Goal: Transaction & Acquisition: Purchase product/service

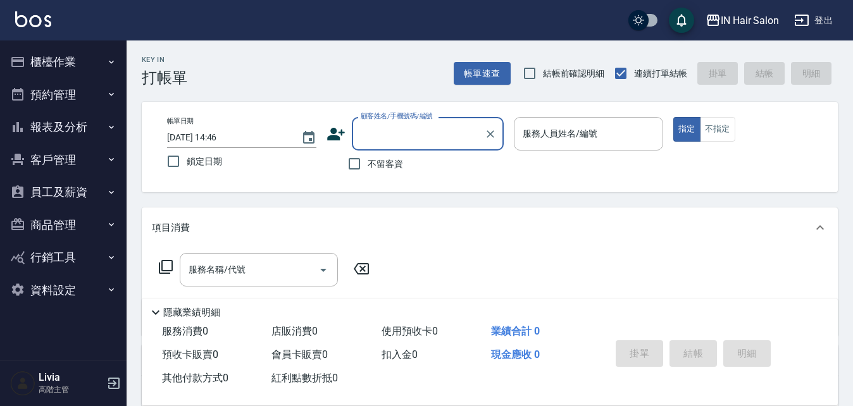
click at [63, 160] on button "客戶管理" at bounding box center [63, 160] width 116 height 33
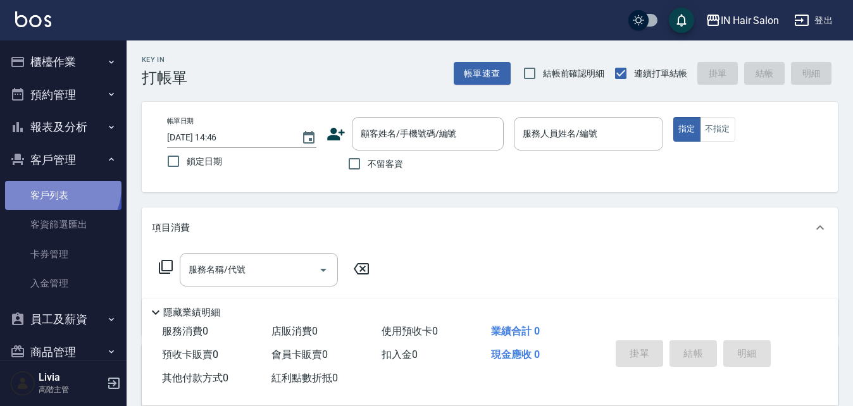
click at [61, 188] on link "客戶列表" at bounding box center [63, 195] width 116 height 29
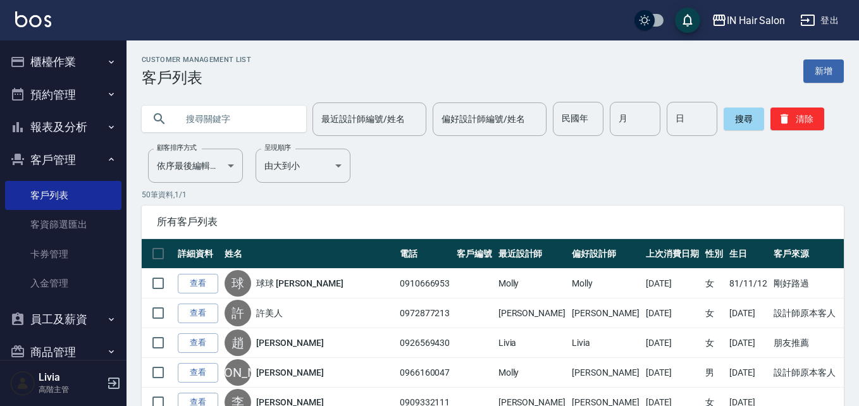
click at [205, 114] on input "text" at bounding box center [236, 119] width 119 height 34
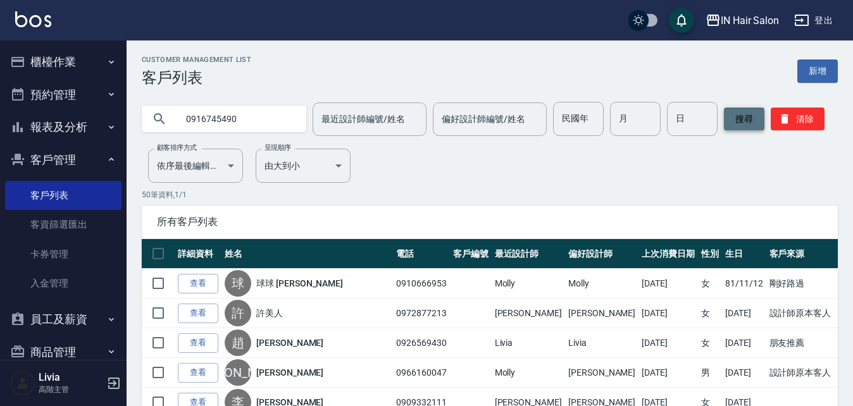
click at [742, 122] on button "搜尋" at bounding box center [744, 119] width 41 height 23
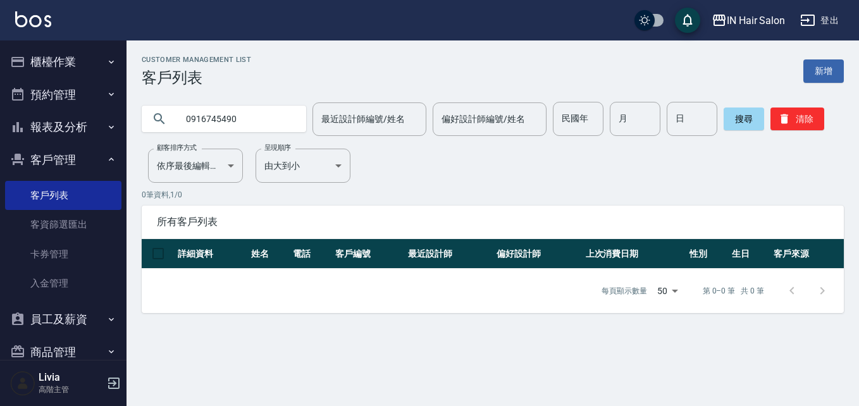
click at [244, 110] on input "0916745490" at bounding box center [236, 119] width 119 height 34
type input "0"
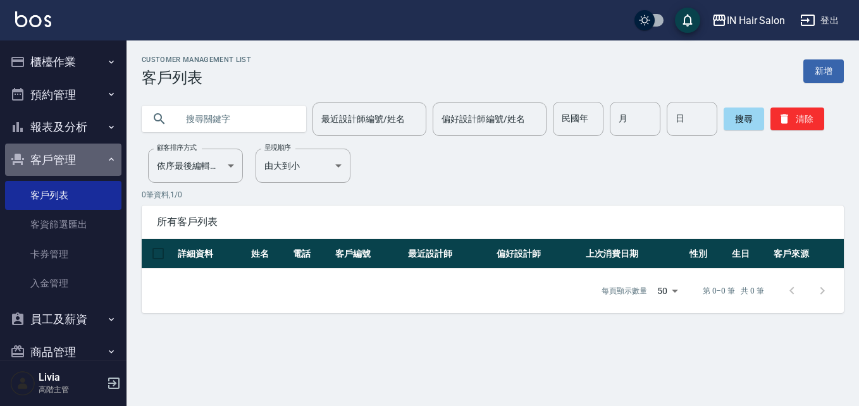
click at [106, 159] on icon "button" at bounding box center [111, 159] width 10 height 10
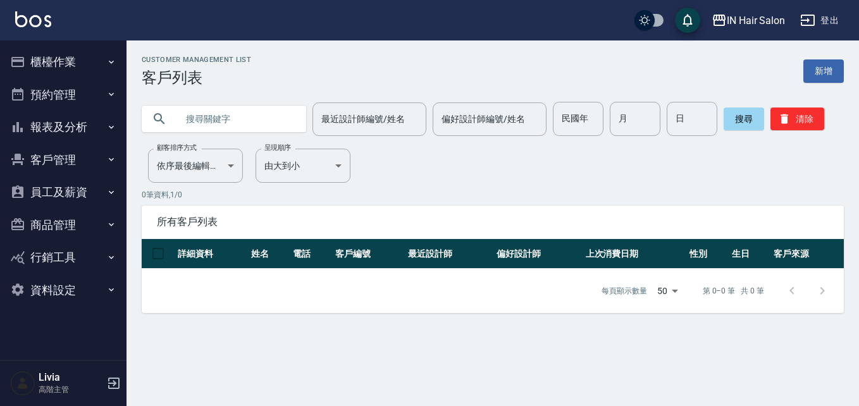
click at [55, 56] on button "櫃檯作業" at bounding box center [63, 62] width 116 height 33
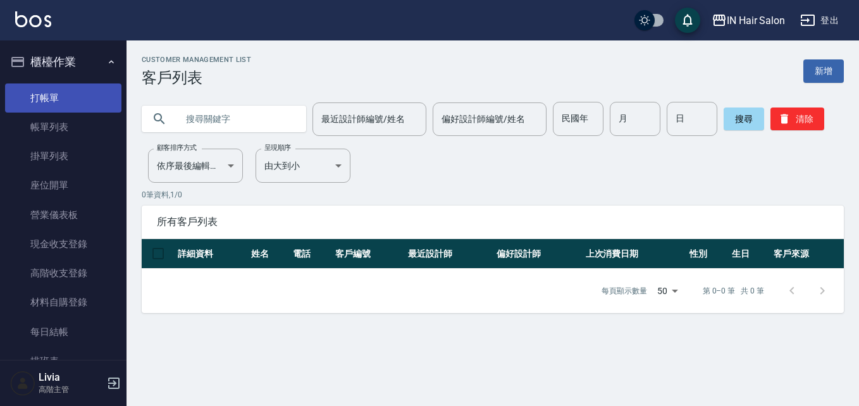
click at [45, 87] on link "打帳單" at bounding box center [63, 98] width 116 height 29
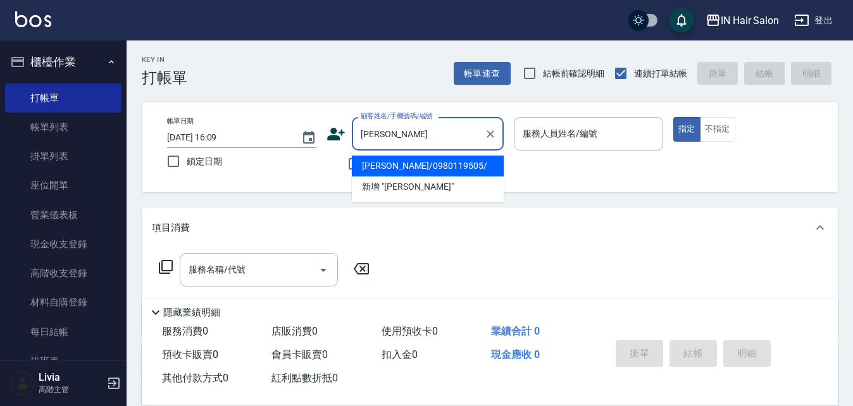
click at [390, 170] on li "[PERSON_NAME]/0980119505/" at bounding box center [428, 166] width 152 height 21
type input "[PERSON_NAME]/0980119505/"
type input "6號設計師[PERSON_NAME]-6"
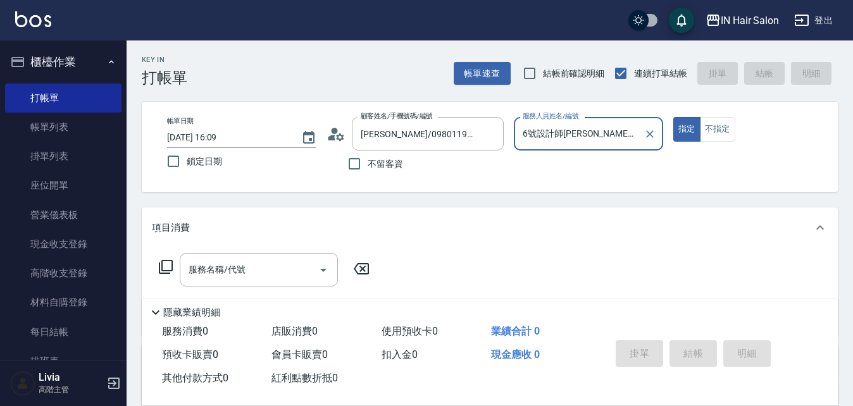
click at [163, 265] on icon at bounding box center [165, 266] width 15 height 15
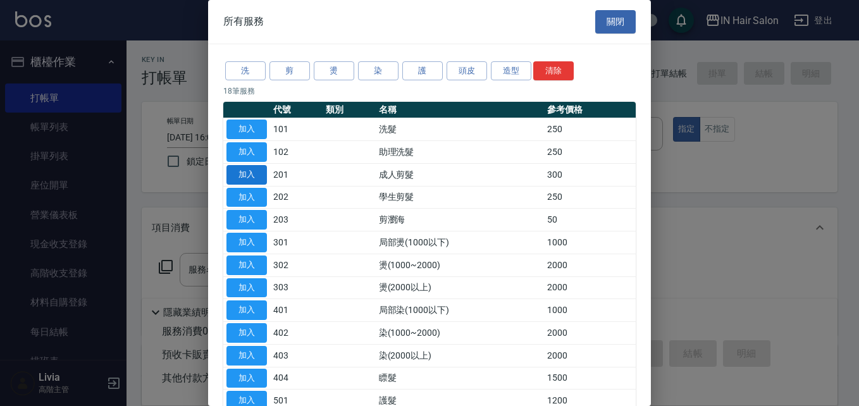
click at [247, 176] on button "加入" at bounding box center [247, 175] width 41 height 20
type input "成人剪髮(201)"
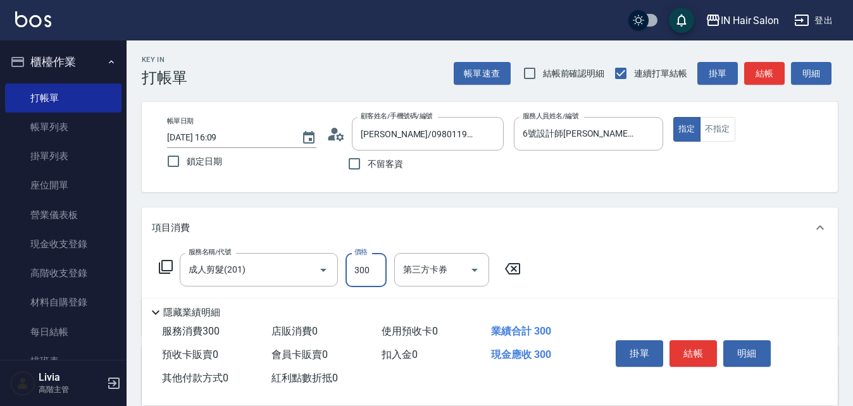
click at [375, 276] on input "300" at bounding box center [366, 270] width 41 height 34
type input "400"
drag, startPoint x: 634, startPoint y: 272, endPoint x: 666, endPoint y: 342, distance: 76.7
click at [635, 274] on div "服務名稱/代號 成人剪髮(201) 服務名稱/代號 價格 400 價格 第三方卡券 第三方卡券" at bounding box center [490, 292] width 696 height 88
click at [698, 345] on button "結帳" at bounding box center [693, 353] width 47 height 27
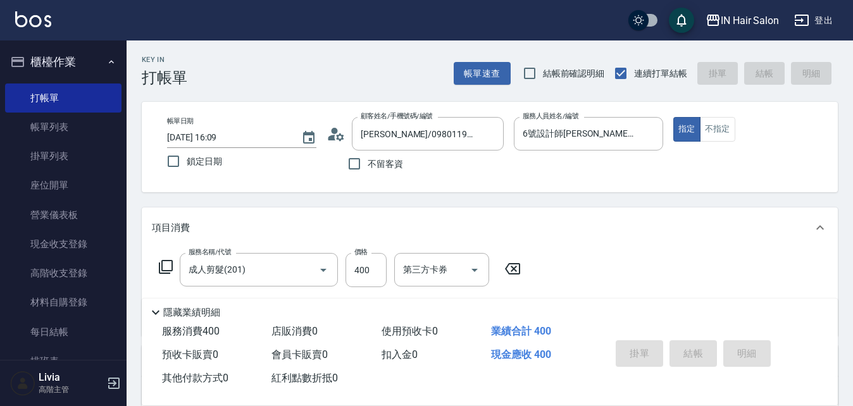
type input "[DATE] 16:18"
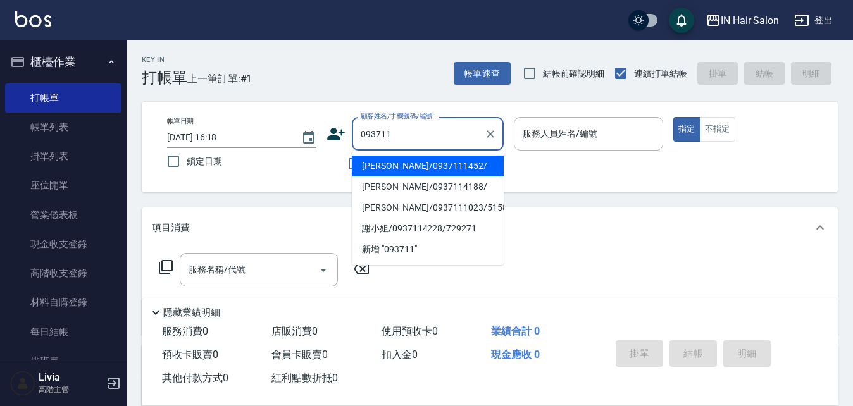
click at [423, 168] on li "[PERSON_NAME]/0937111452/" at bounding box center [428, 166] width 152 height 21
type input "[PERSON_NAME]/0937111452/"
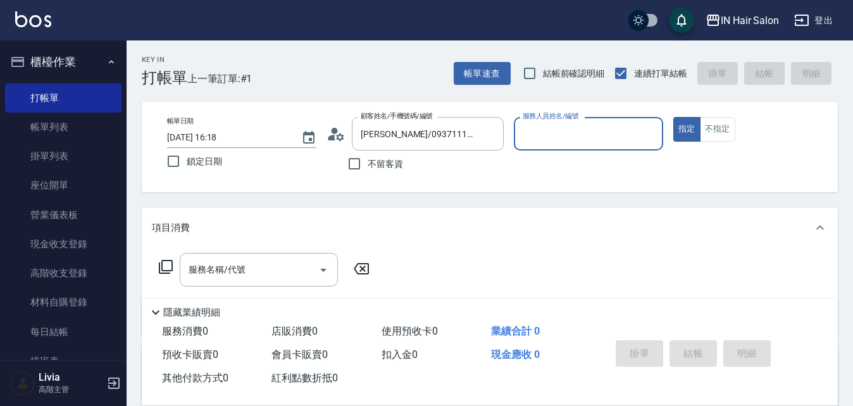
type input "7號設計師[PERSON_NAME]-7"
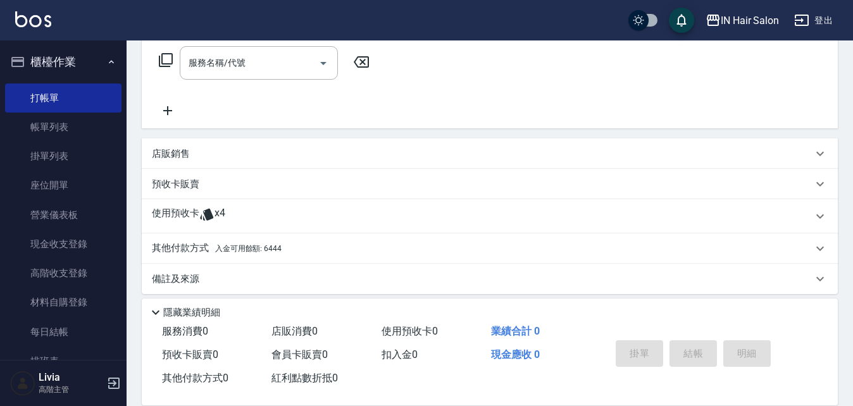
scroll to position [216, 0]
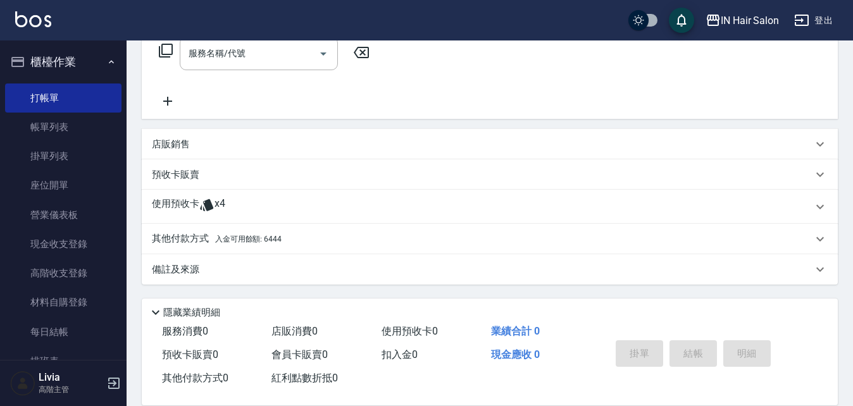
click at [178, 204] on p "使用預收卡" at bounding box center [175, 206] width 47 height 19
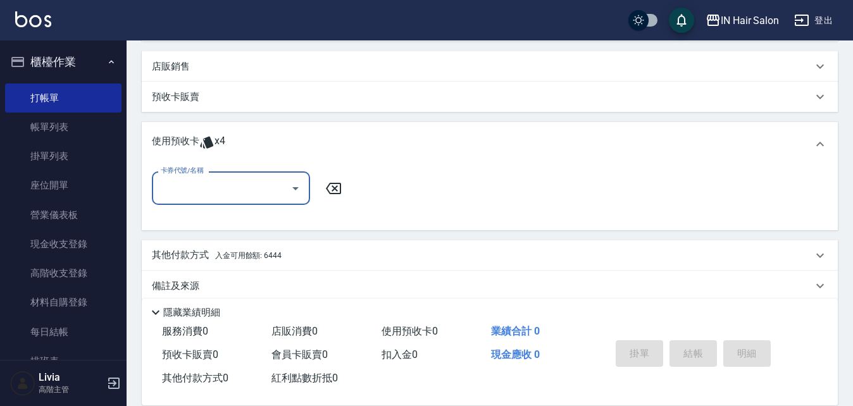
scroll to position [311, 0]
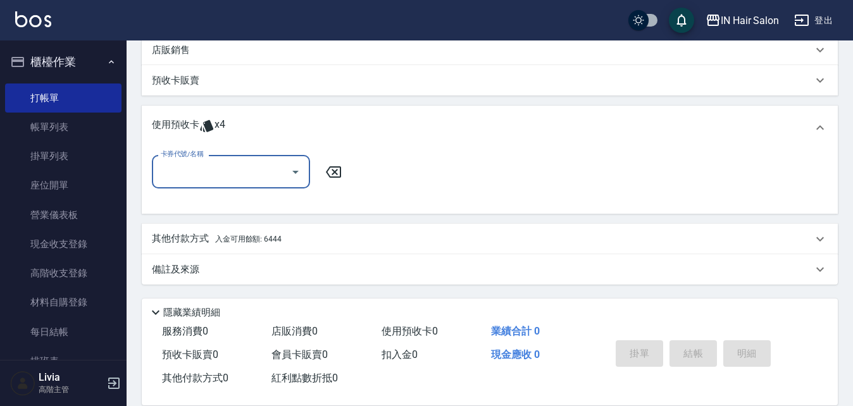
click at [216, 178] on input "卡券代號/名稱" at bounding box center [222, 172] width 128 height 22
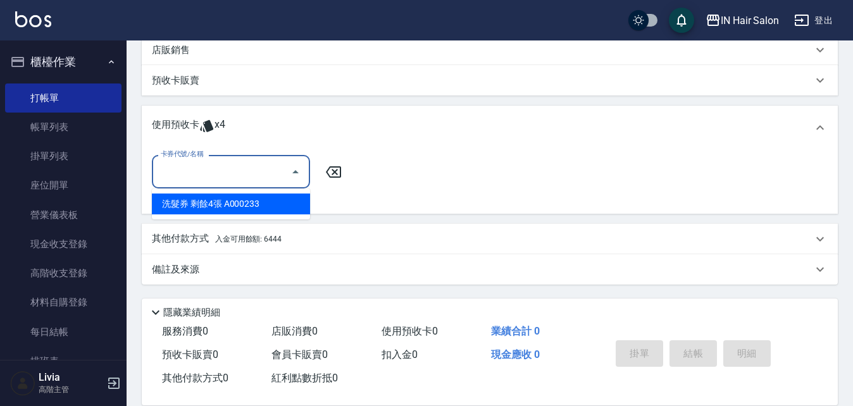
click at [204, 206] on div "洗髮券 剩餘4張 A000233" at bounding box center [231, 204] width 158 height 21
type input "洗髮券 A000233"
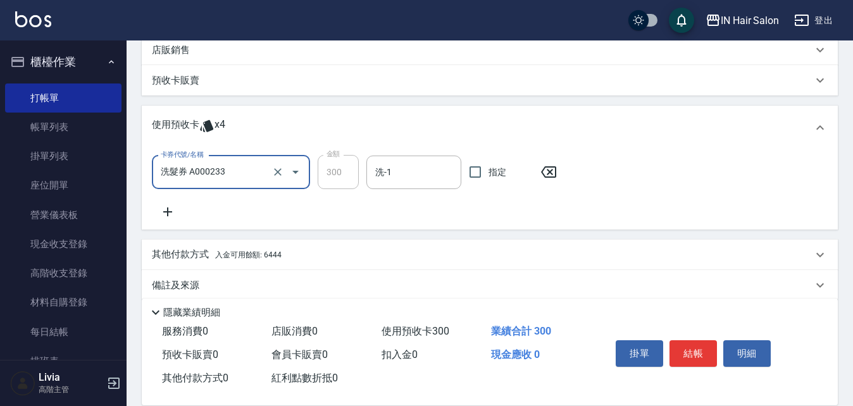
scroll to position [58, 0]
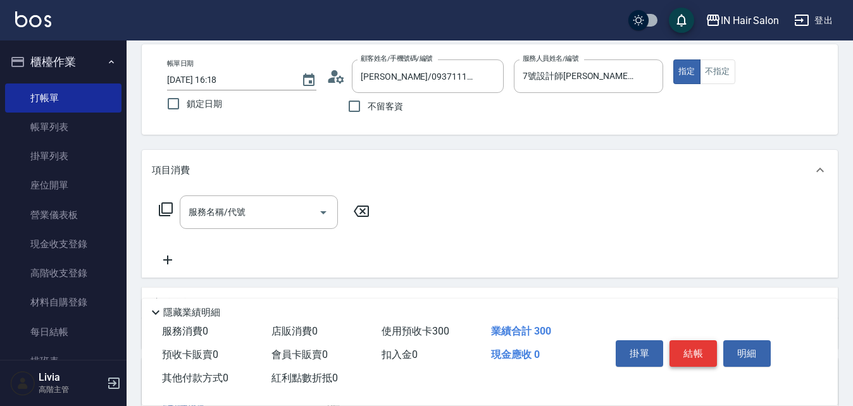
click at [692, 351] on button "結帳" at bounding box center [693, 353] width 47 height 27
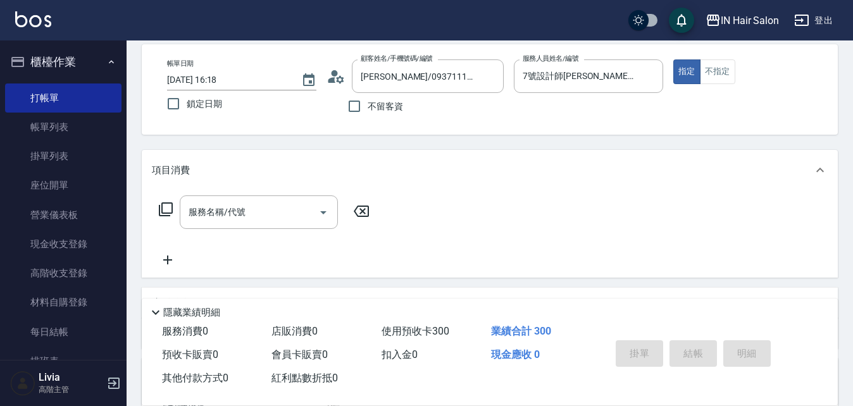
type input "[DATE] 16:19"
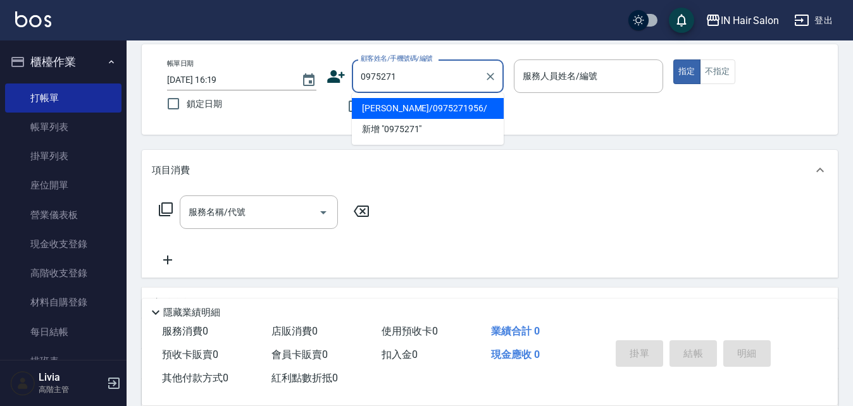
click at [435, 107] on li "[PERSON_NAME]/0975271956/" at bounding box center [428, 108] width 152 height 21
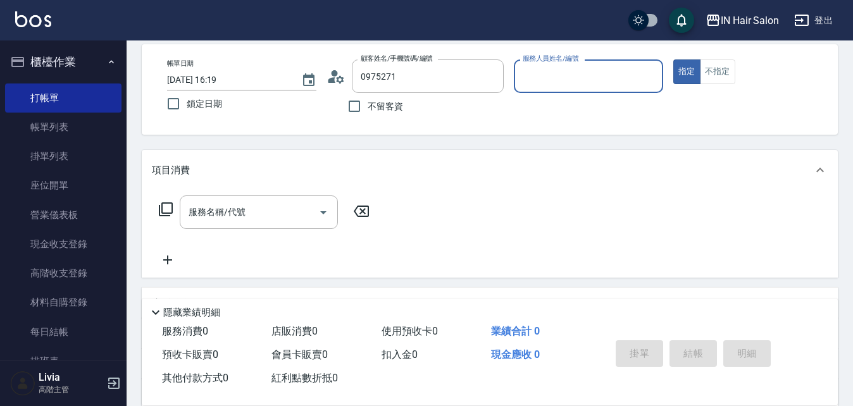
type input "[PERSON_NAME]/0975271956/"
type input "6號設計師[PERSON_NAME]-6"
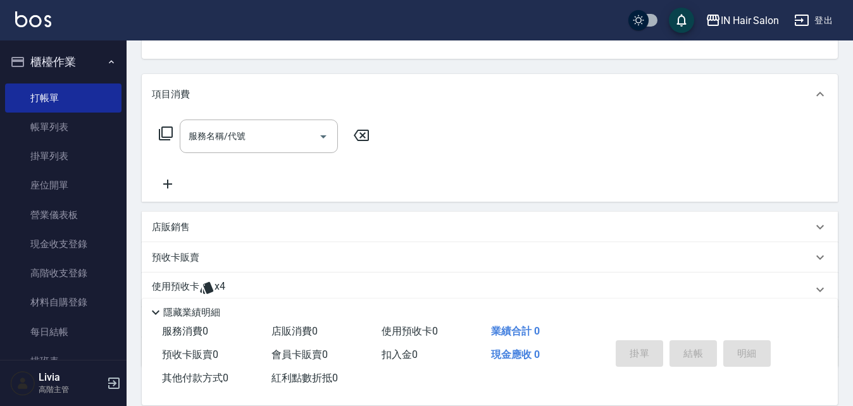
scroll to position [216, 0]
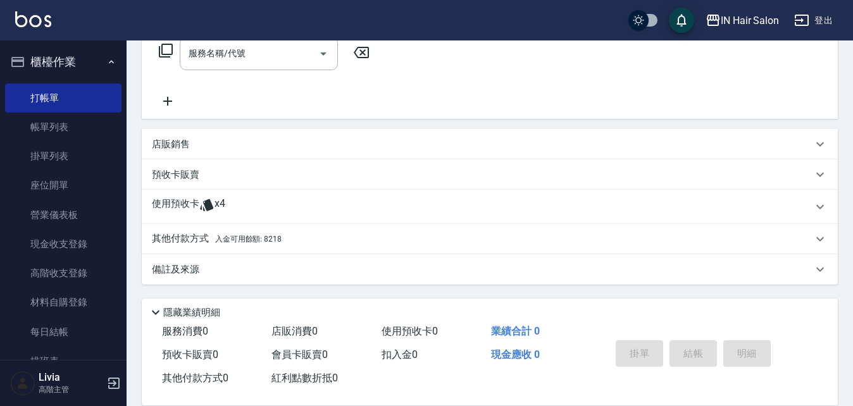
drag, startPoint x: 172, startPoint y: 209, endPoint x: 181, endPoint y: 203, distance: 11.3
click at [172, 209] on p "使用預收卡" at bounding box center [175, 206] width 47 height 19
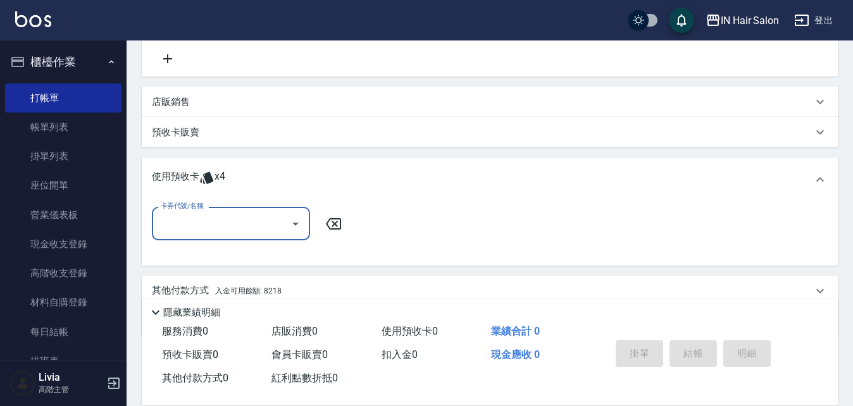
scroll to position [311, 0]
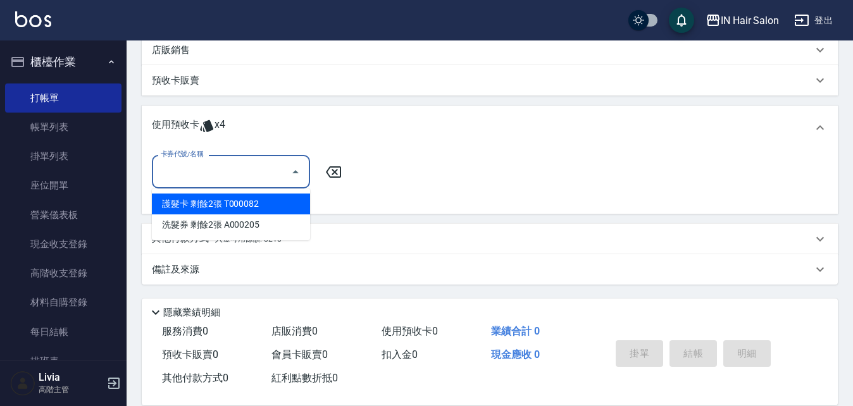
click at [206, 177] on input "卡券代號/名稱" at bounding box center [222, 172] width 128 height 22
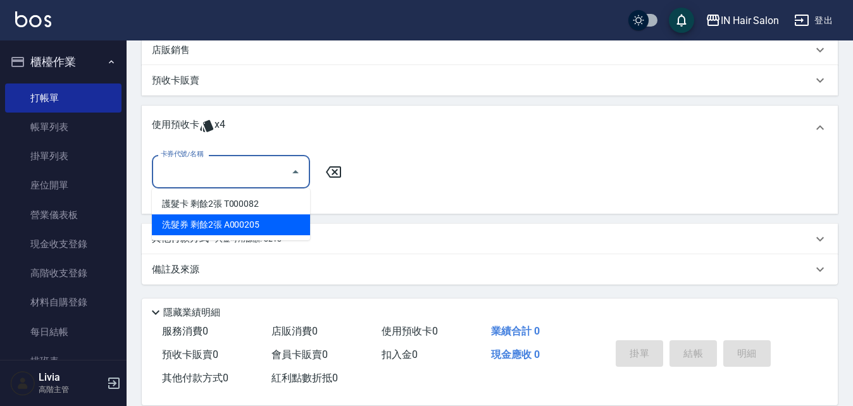
click at [208, 223] on div "洗髮券 剩餘2張 A000205" at bounding box center [231, 225] width 158 height 21
type input "洗髮券 A000205"
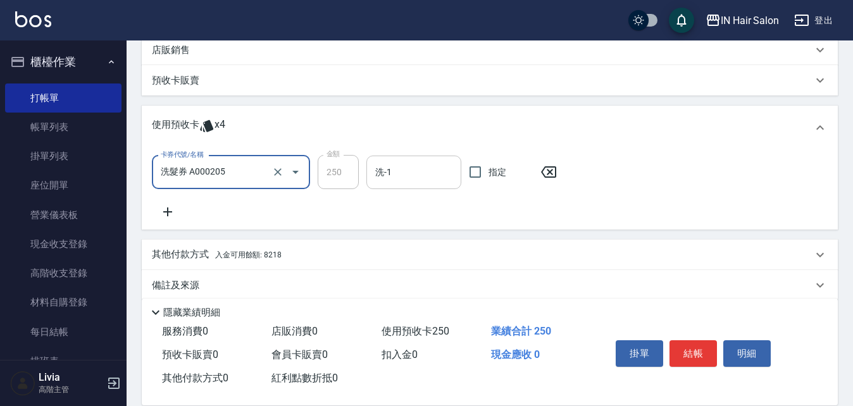
click at [392, 173] on input "洗-1" at bounding box center [414, 172] width 84 height 22
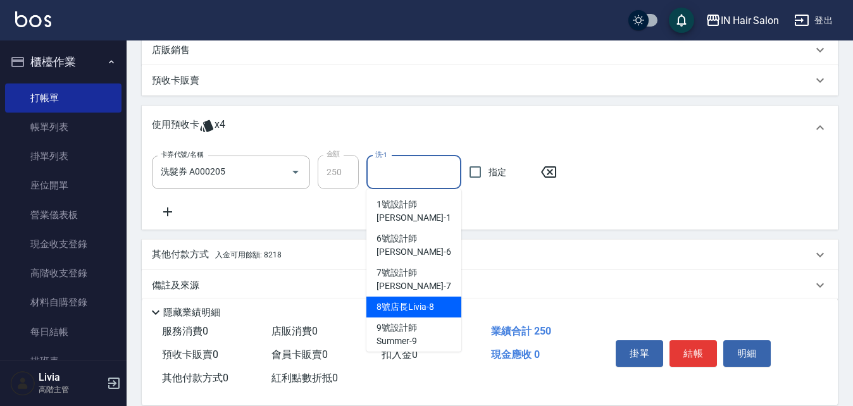
click at [406, 301] on span "8號店長Livia -8" at bounding box center [405, 307] width 57 height 13
type input "8號店長Livia-8"
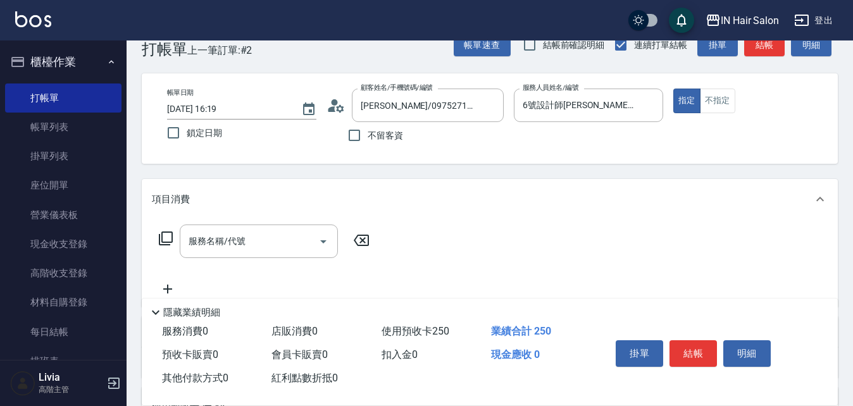
scroll to position [0, 0]
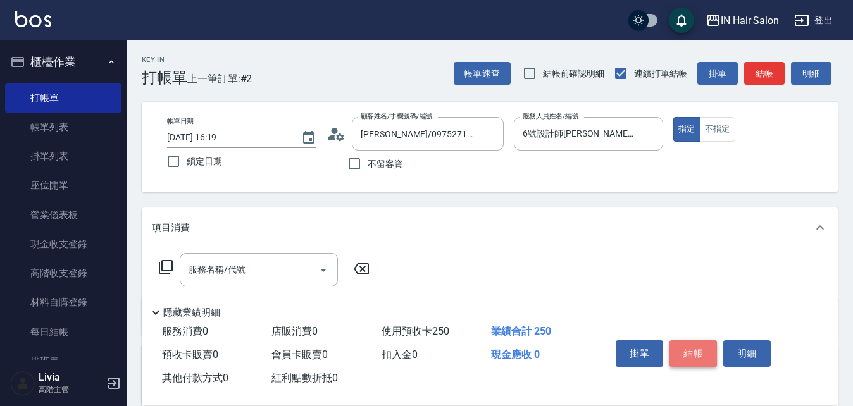
click at [692, 347] on button "結帳" at bounding box center [693, 353] width 47 height 27
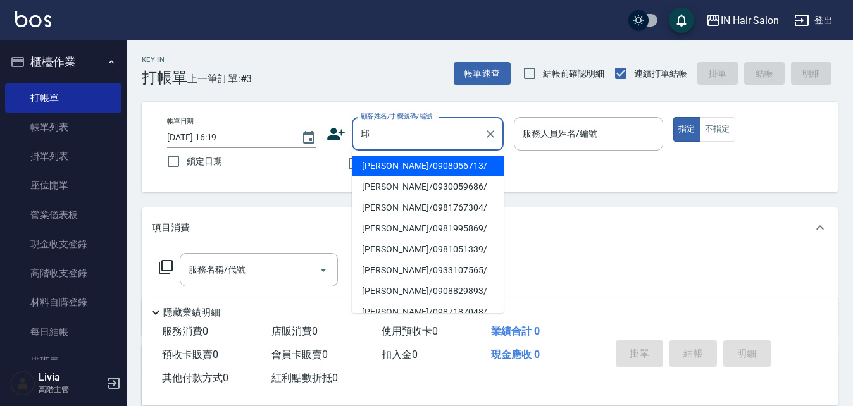
click at [396, 230] on li "[PERSON_NAME]/0981995869/" at bounding box center [428, 228] width 152 height 21
type input "[PERSON_NAME]/0981995869/"
type input "6號設計師[PERSON_NAME]-6"
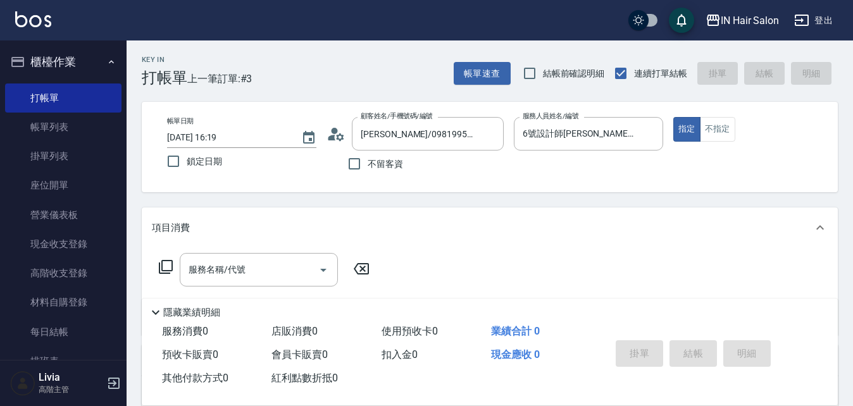
click at [166, 266] on icon at bounding box center [165, 266] width 15 height 15
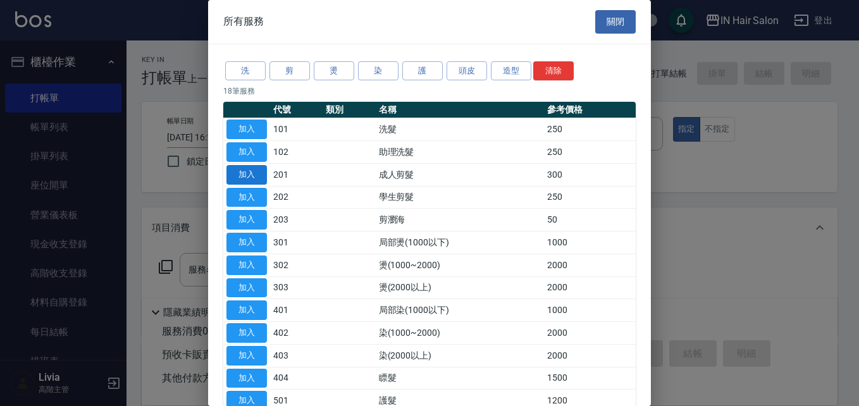
click at [257, 172] on button "加入" at bounding box center [247, 175] width 41 height 20
type input "成人剪髮(201)"
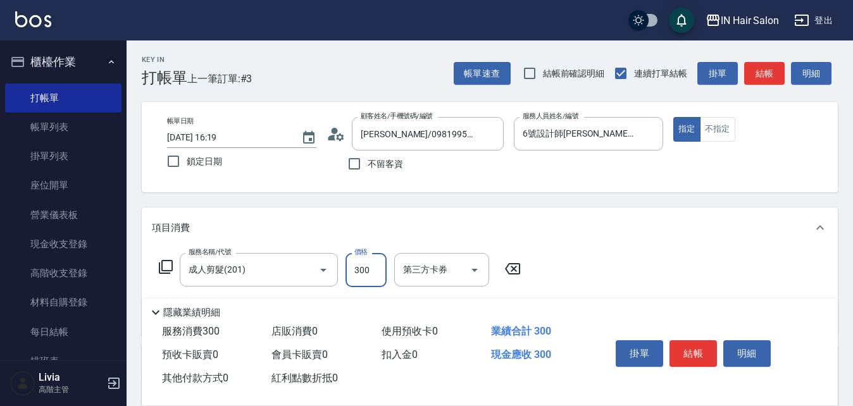
click at [369, 267] on input "300" at bounding box center [366, 270] width 41 height 34
type input "400"
click at [620, 263] on div "服務名稱/代號 成人剪髮(201) 服務名稱/代號 價格 400 價格 第三方卡券 第三方卡券" at bounding box center [490, 292] width 696 height 88
click at [694, 347] on button "結帳" at bounding box center [693, 353] width 47 height 27
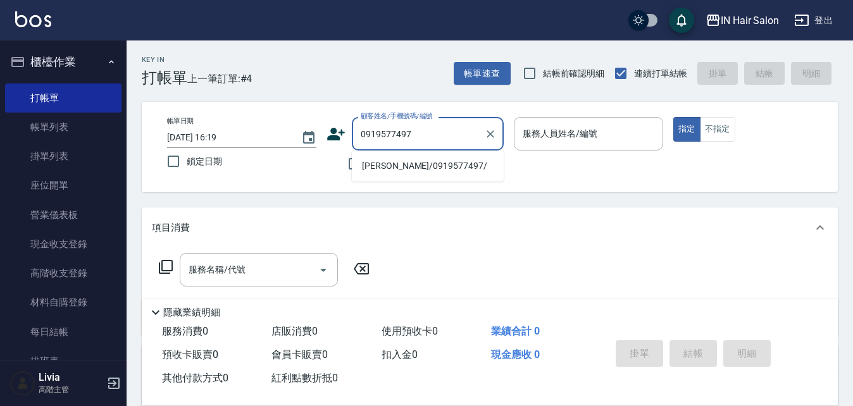
click at [388, 163] on li "[PERSON_NAME]/0919577497/" at bounding box center [428, 166] width 152 height 21
type input "[PERSON_NAME]/0919577497/"
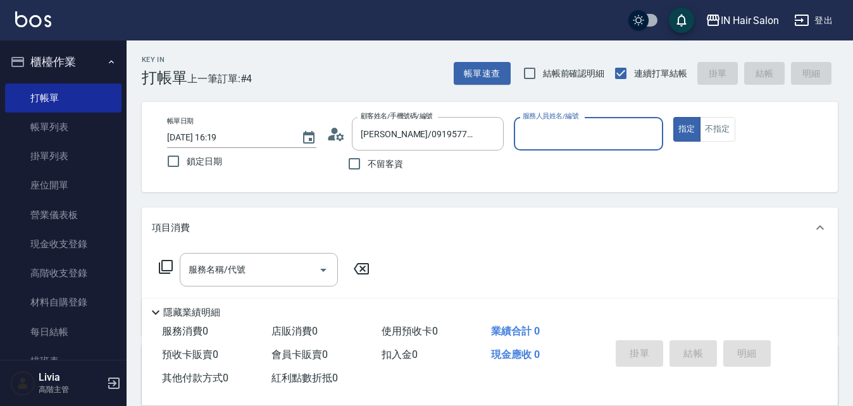
type input "8號店長Livia-8"
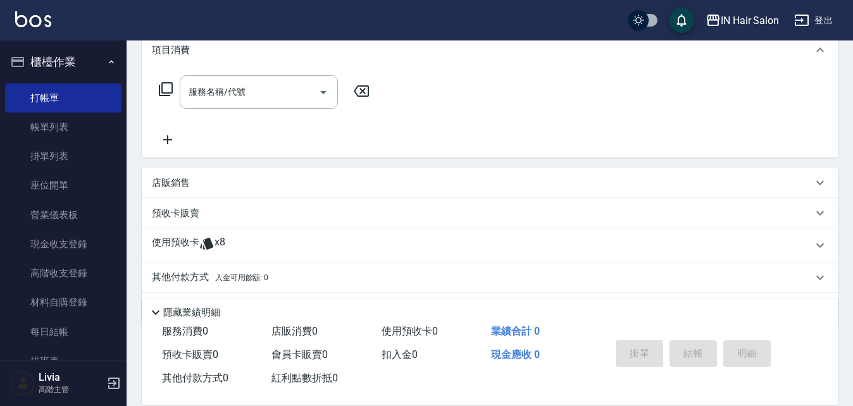
scroll to position [190, 0]
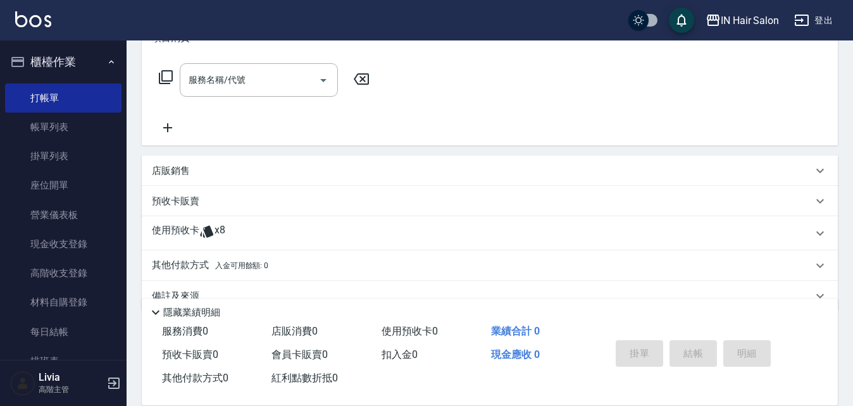
click at [168, 230] on p "使用預收卡" at bounding box center [175, 233] width 47 height 19
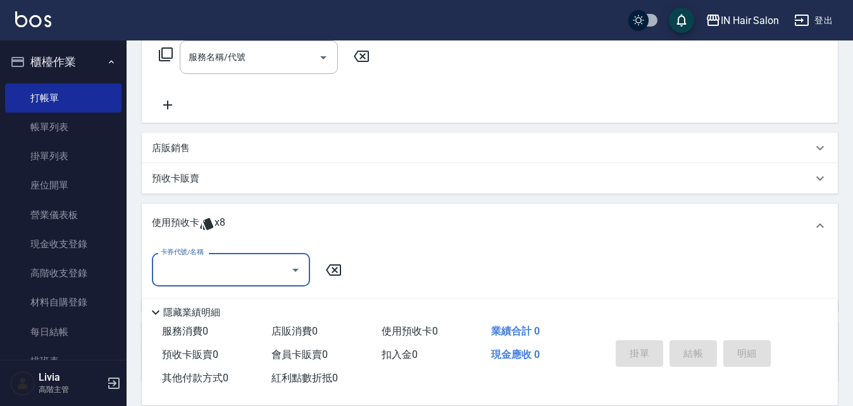
scroll to position [253, 0]
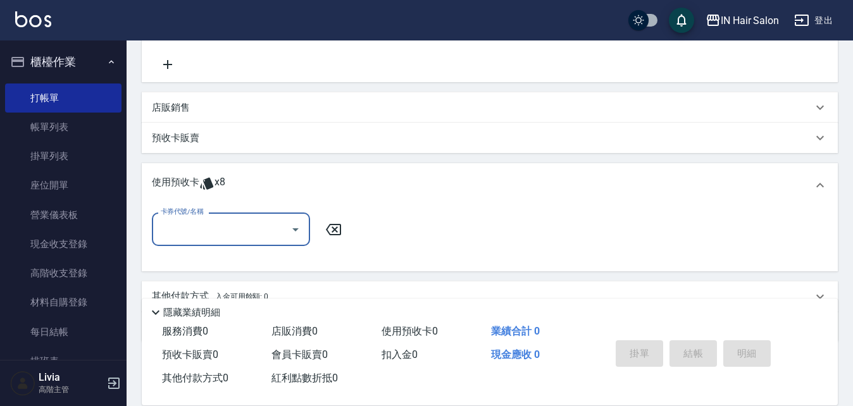
click at [196, 228] on input "卡券代號/名稱" at bounding box center [222, 229] width 128 height 22
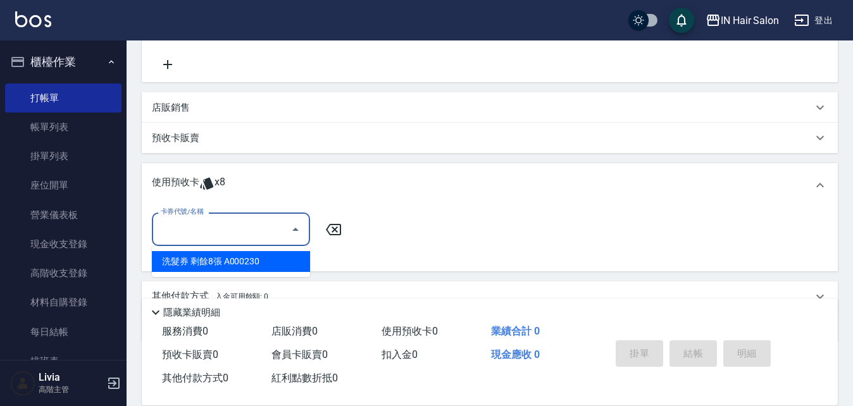
drag, startPoint x: 194, startPoint y: 260, endPoint x: 233, endPoint y: 251, distance: 39.8
click at [195, 260] on div "洗髮券 剩餘8張 A000230" at bounding box center [231, 261] width 158 height 21
type input "洗髮券 A000230"
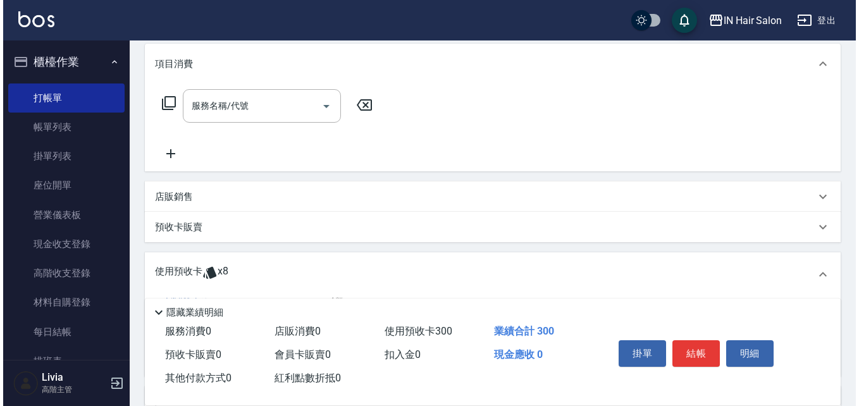
scroll to position [0, 0]
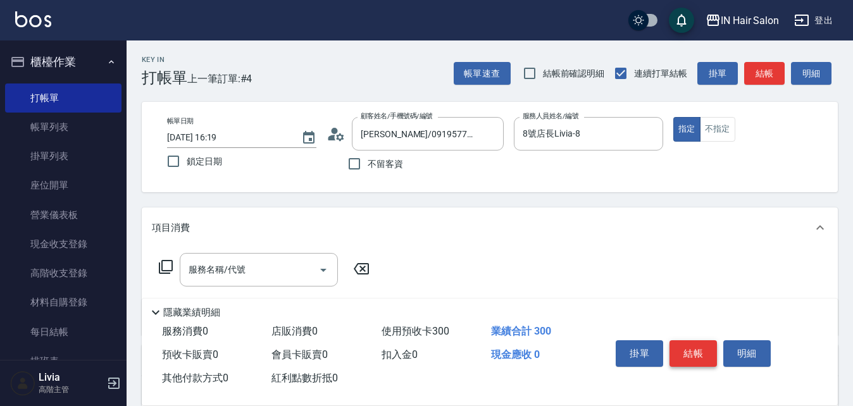
click at [697, 348] on button "結帳" at bounding box center [693, 353] width 47 height 27
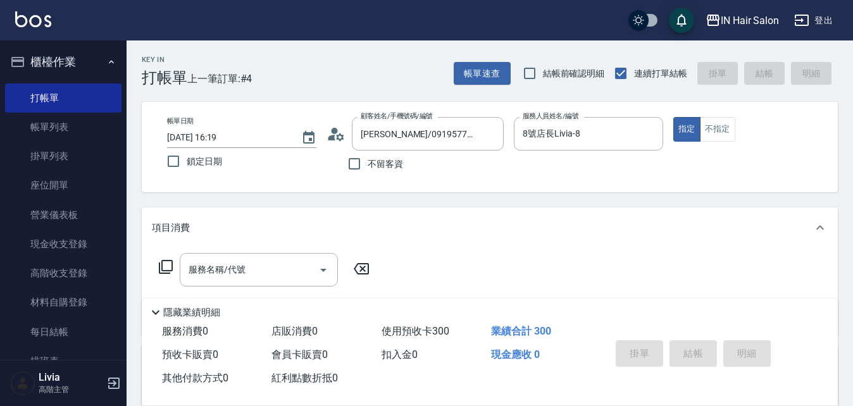
type input "[DATE] 16:20"
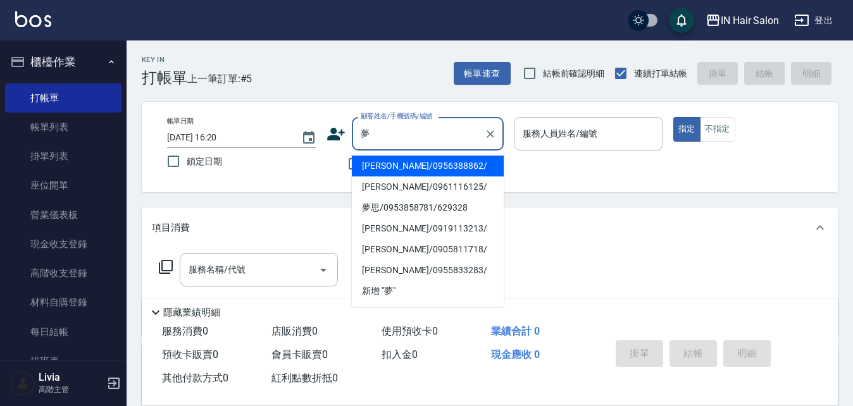
click at [396, 164] on li "[PERSON_NAME]/0956388862/" at bounding box center [428, 166] width 152 height 21
type input "[PERSON_NAME]/0956388862/"
type input "7號設計師[PERSON_NAME]-7"
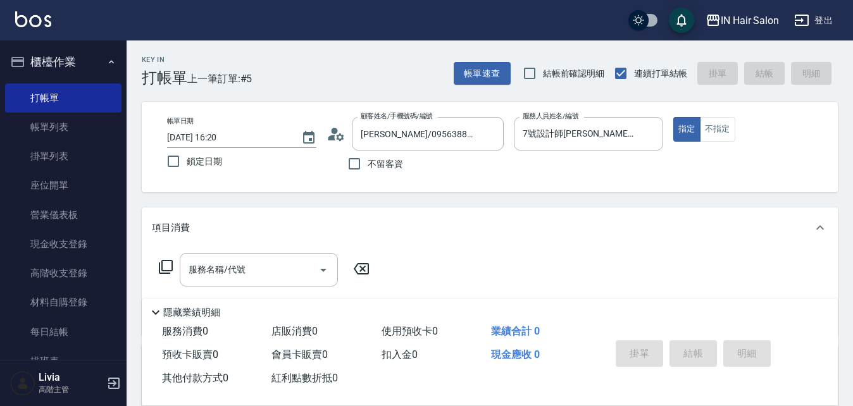
click at [166, 265] on icon at bounding box center [165, 266] width 15 height 15
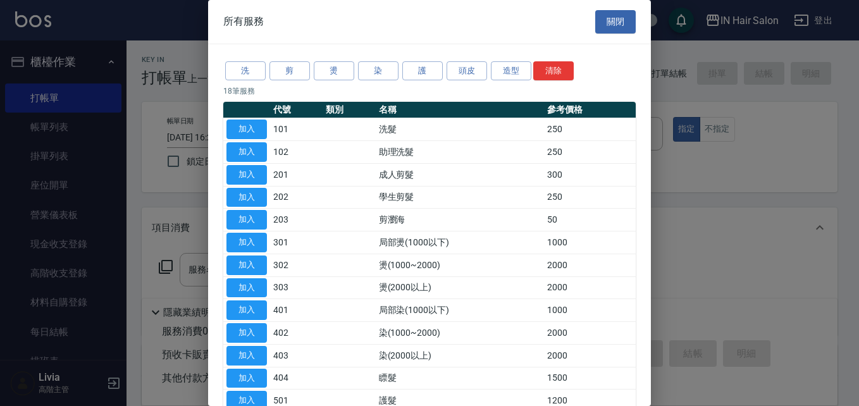
click at [609, 22] on button "關閉" at bounding box center [616, 21] width 41 height 23
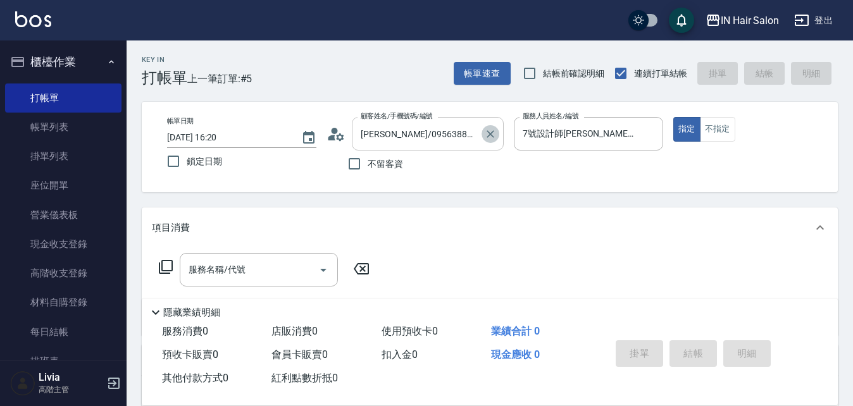
click at [490, 135] on icon "Clear" at bounding box center [491, 134] width 8 height 8
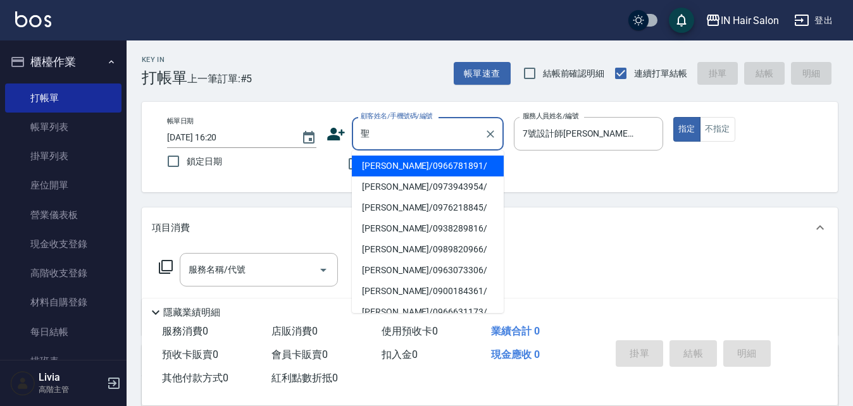
click at [369, 166] on li "[PERSON_NAME]/0966781891/" at bounding box center [428, 166] width 152 height 21
type input "[PERSON_NAME]/0966781891/"
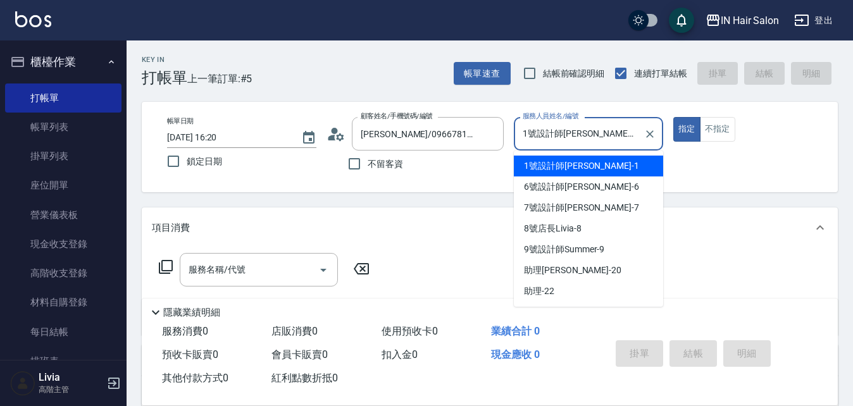
click at [593, 135] on input "1號設計師[PERSON_NAME]-1" at bounding box center [579, 134] width 119 height 22
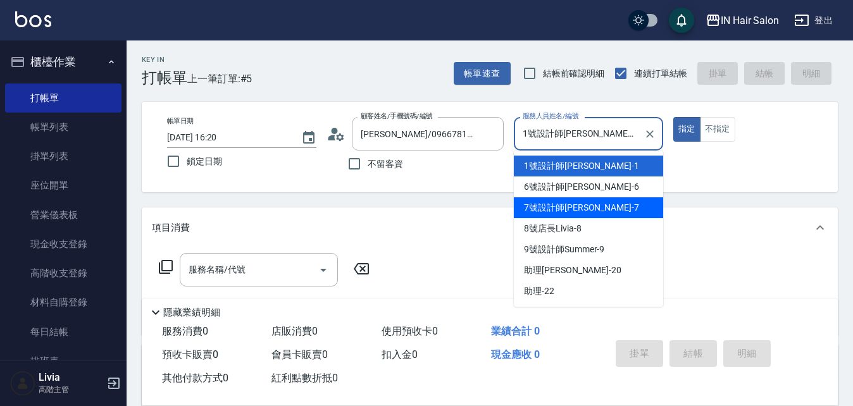
click at [540, 203] on span "7號設計師[PERSON_NAME] -7" at bounding box center [581, 207] width 115 height 13
type input "7號設計師[PERSON_NAME]-7"
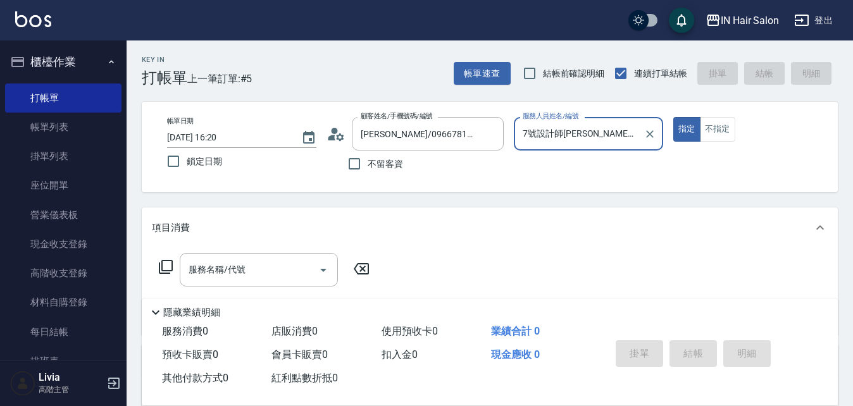
click at [336, 135] on icon at bounding box center [336, 134] width 19 height 19
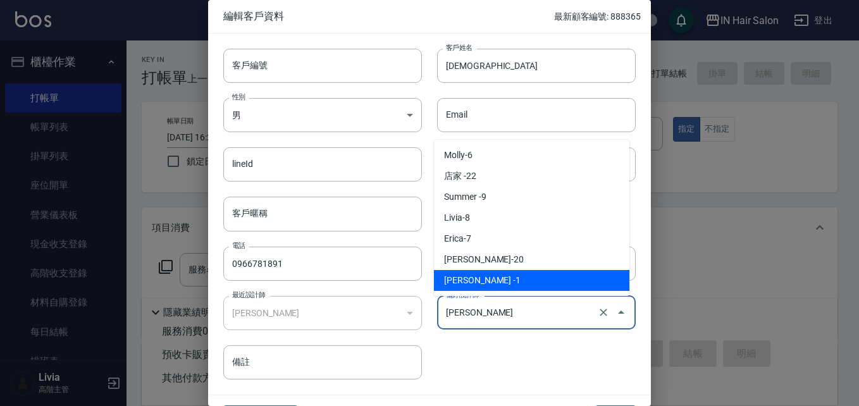
click at [468, 313] on input "[PERSON_NAME]" at bounding box center [519, 313] width 152 height 22
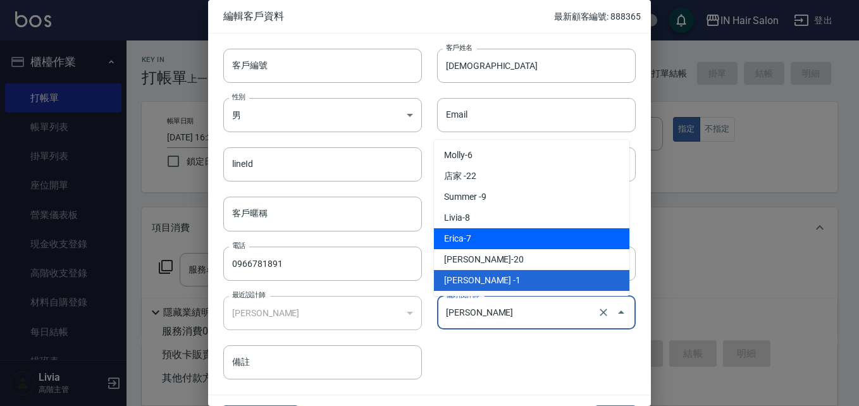
click at [475, 234] on li "Erica-7" at bounding box center [532, 238] width 196 height 21
type input "[PERSON_NAME]"
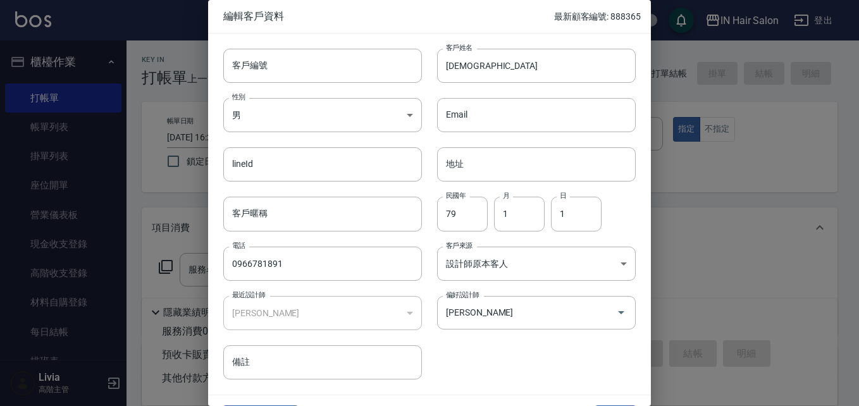
click at [535, 359] on div "客戶編號 客戶編號 客戶姓名 聖銓 客戶姓名 性別 男 [DEMOGRAPHIC_DATA] 性別 Email Email lineId lineId 地址 …" at bounding box center [422, 207] width 428 height 346
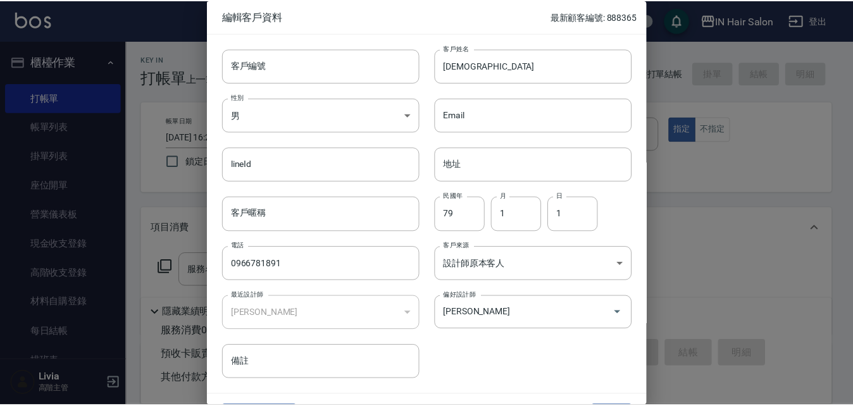
scroll to position [32, 0]
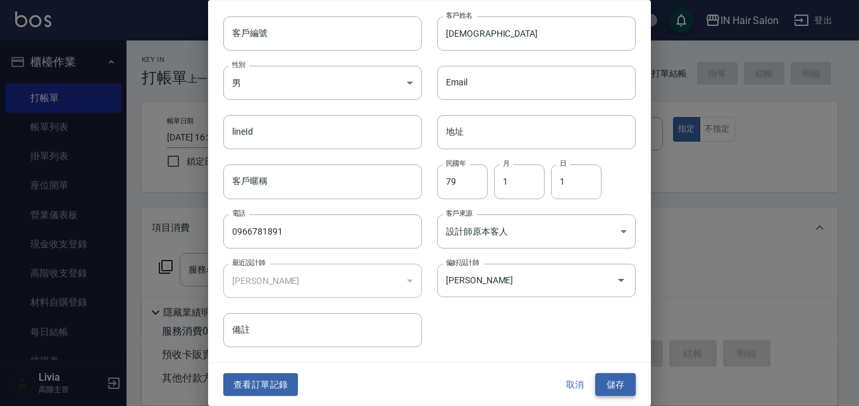
click at [606, 382] on button "儲存" at bounding box center [616, 384] width 41 height 23
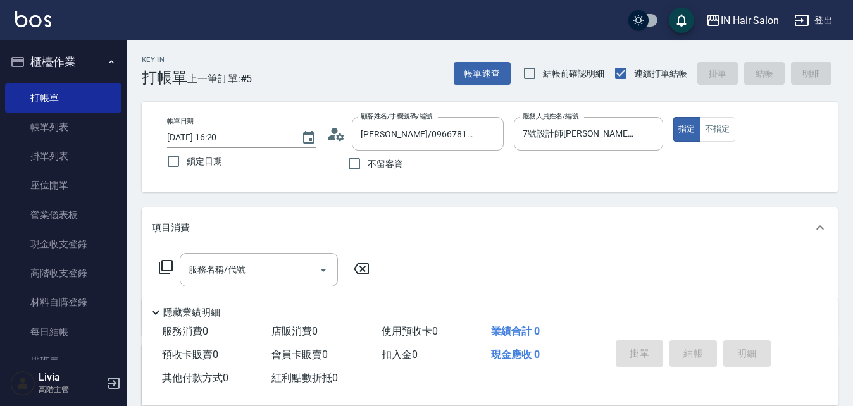
click at [166, 265] on icon at bounding box center [165, 266] width 15 height 15
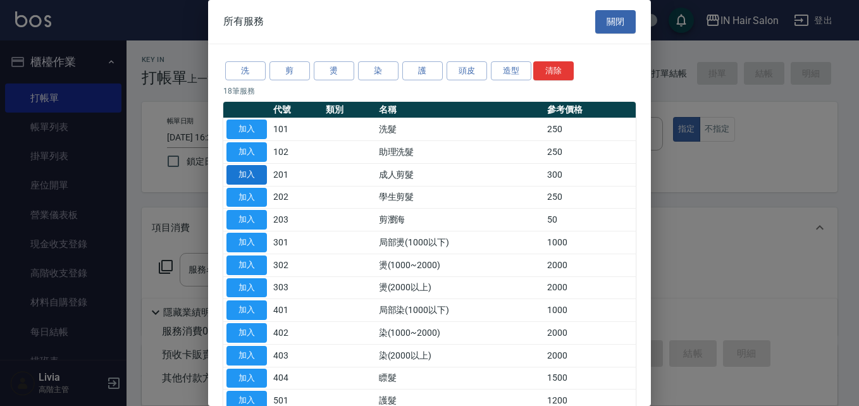
click at [247, 172] on button "加入" at bounding box center [247, 175] width 41 height 20
type input "成人剪髮(201)"
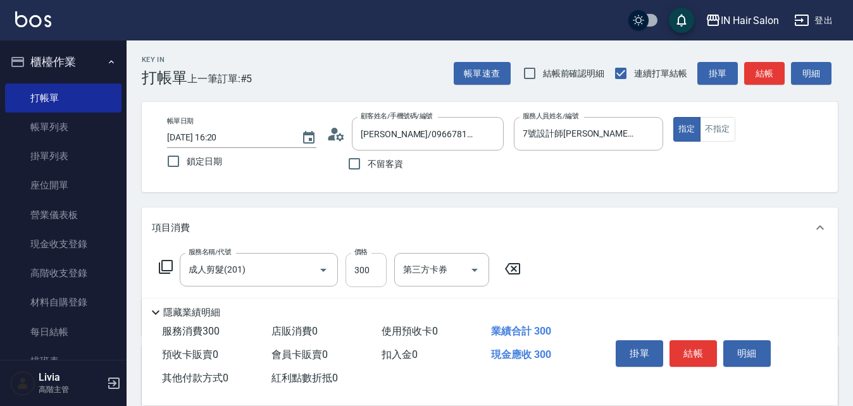
click at [366, 270] on input "300" at bounding box center [366, 270] width 41 height 34
type input "400"
click at [625, 258] on div "服務名稱/代號 成人剪髮(201) 服務名稱/代號 價格 400 價格 第三方卡券 第三方卡券" at bounding box center [490, 292] width 696 height 88
click at [697, 346] on button "結帳" at bounding box center [693, 353] width 47 height 27
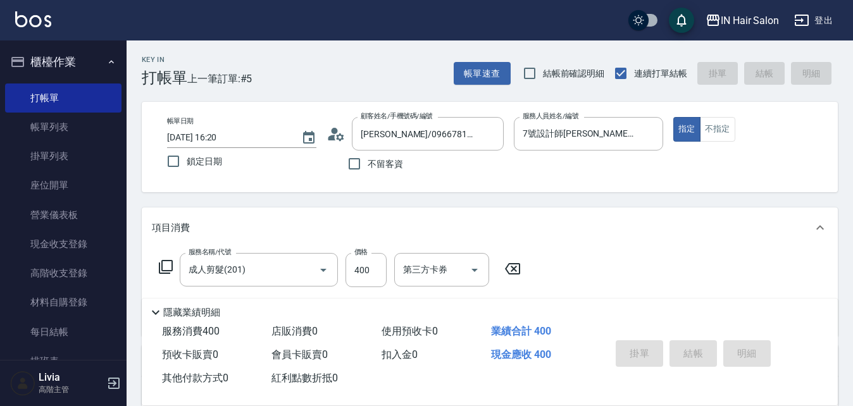
type input "[DATE] 16:21"
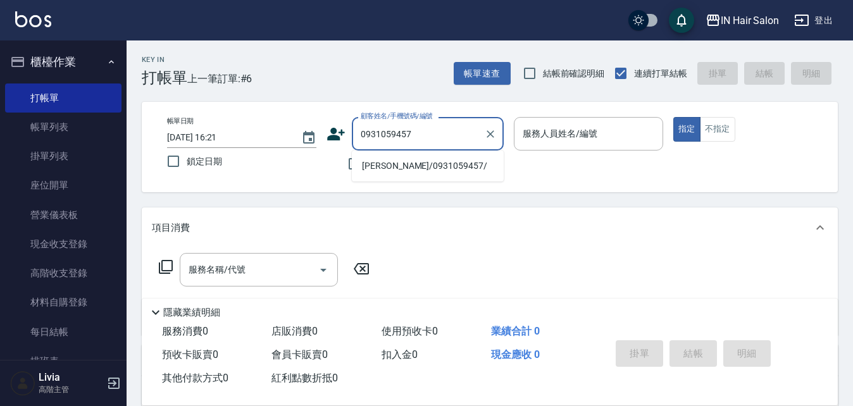
click at [379, 171] on li "[PERSON_NAME]/0931059457/" at bounding box center [428, 166] width 152 height 21
type input "[PERSON_NAME]/0931059457/"
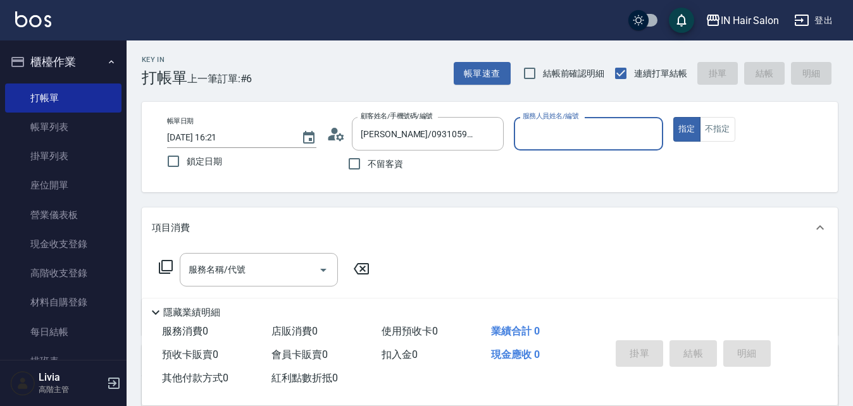
type input "6號設計師[PERSON_NAME]-6"
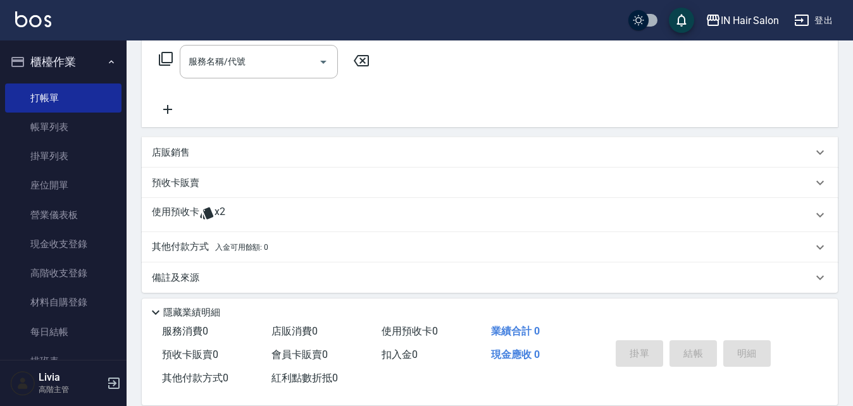
scroll to position [216, 0]
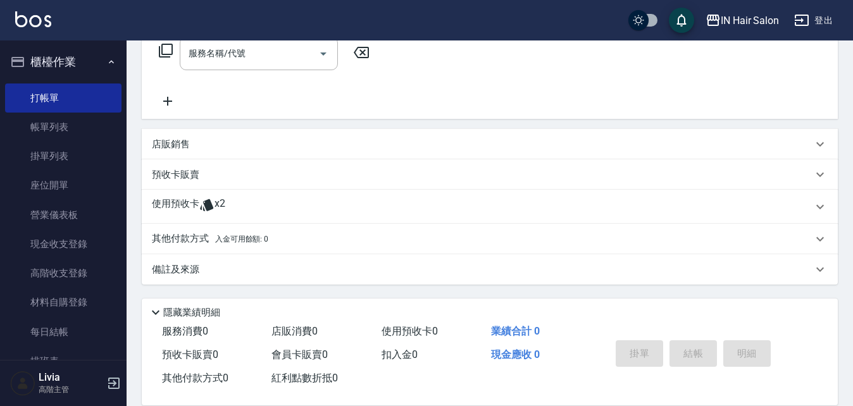
click at [165, 203] on p "使用預收卡" at bounding box center [175, 206] width 47 height 19
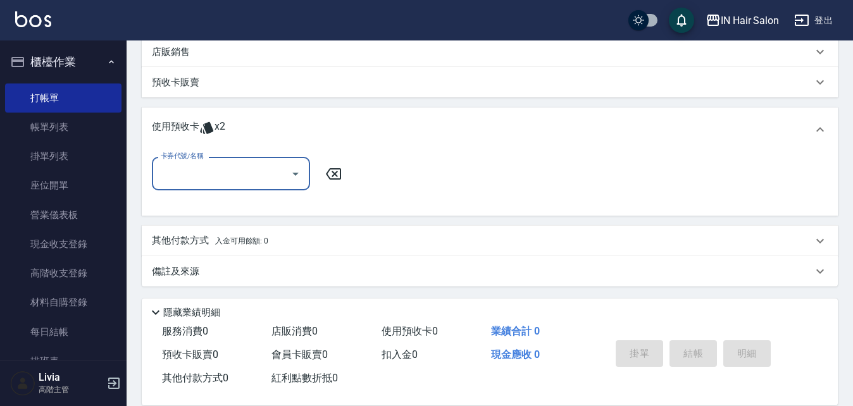
scroll to position [311, 0]
click at [239, 172] on input "卡券代號/名稱" at bounding box center [222, 172] width 128 height 22
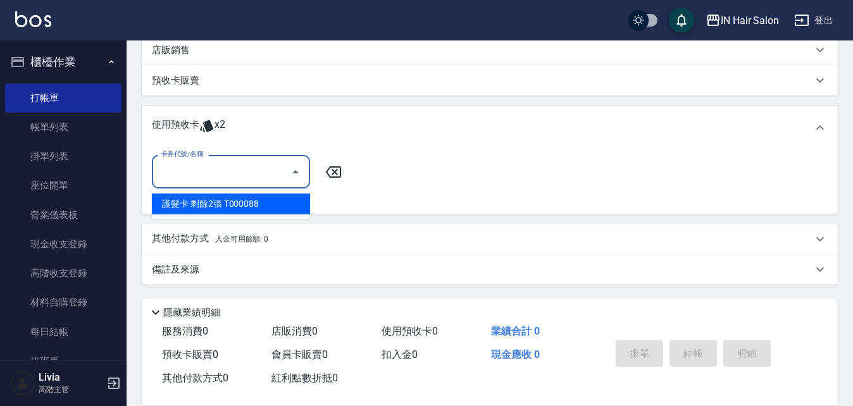
click at [252, 204] on div "護髮卡 剩餘2張 T000088" at bounding box center [231, 204] width 158 height 21
type input "護髮卡 T000088"
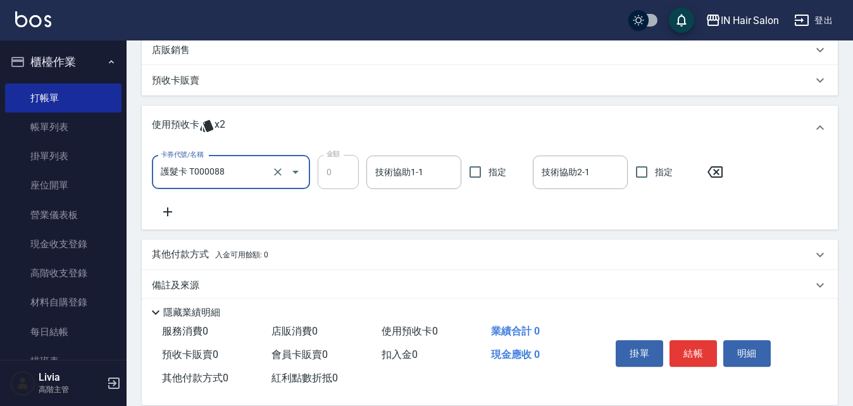
click at [715, 173] on icon at bounding box center [715, 171] width 15 height 11
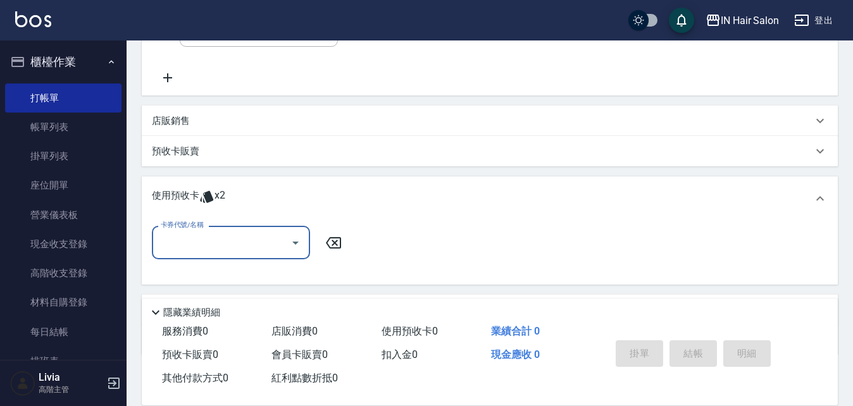
scroll to position [0, 0]
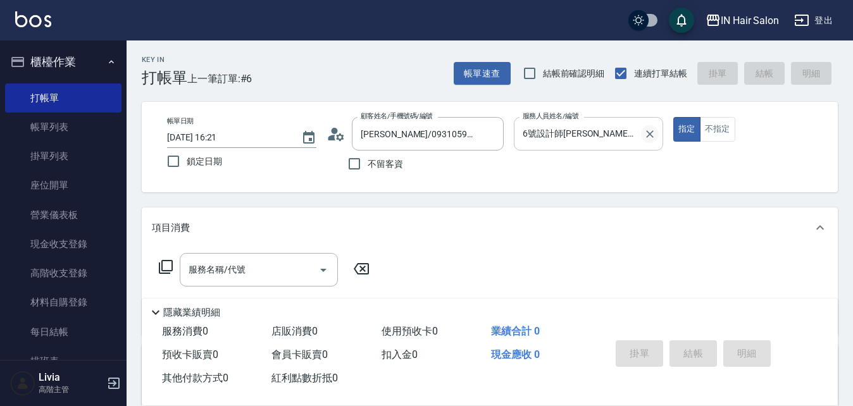
click at [652, 135] on icon "Clear" at bounding box center [650, 134] width 13 height 13
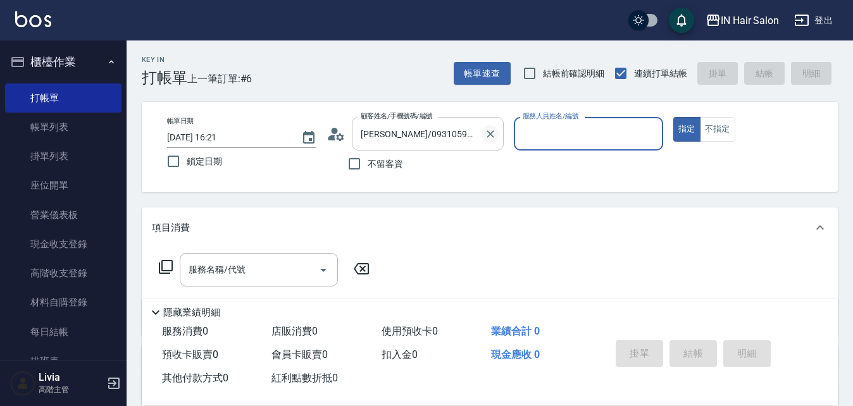
click at [488, 133] on icon "Clear" at bounding box center [490, 134] width 13 height 13
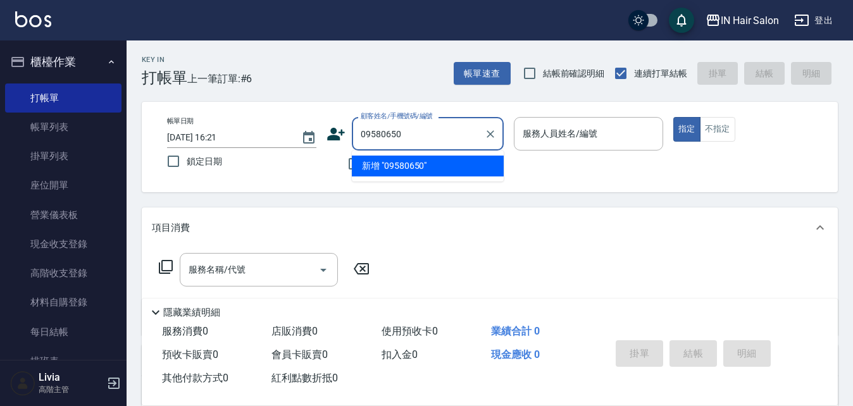
type input "0958065"
click at [492, 132] on icon "Clear" at bounding box center [491, 134] width 8 height 8
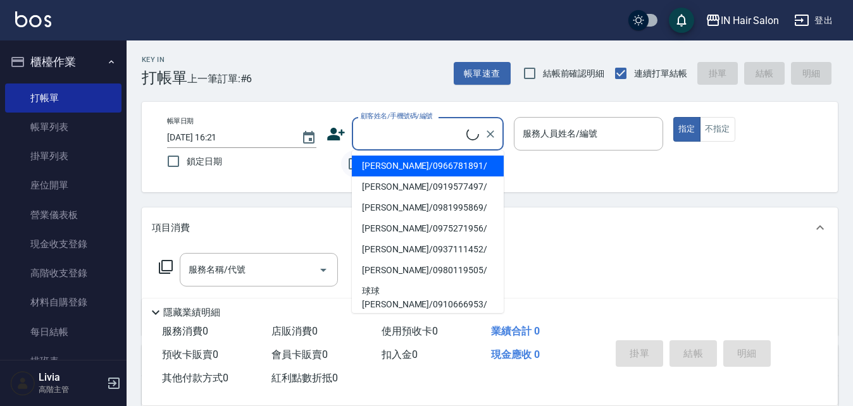
click at [353, 166] on li "[PERSON_NAME]/0966781891/" at bounding box center [428, 166] width 152 height 21
type input "[PERSON_NAME]/0966781891/"
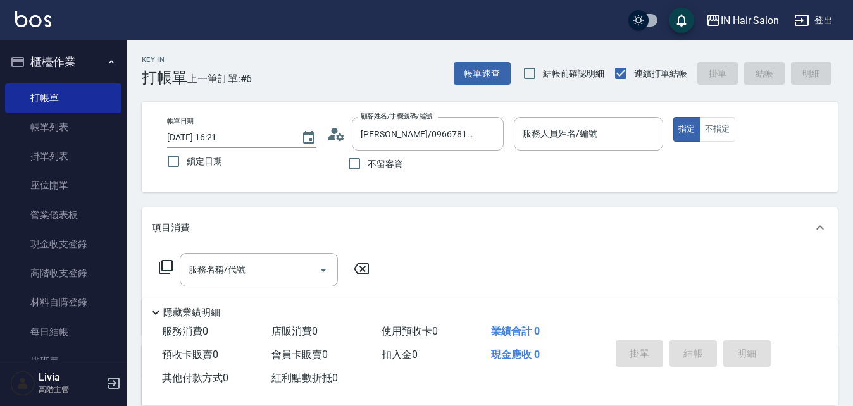
type input "7號設計師[PERSON_NAME]-7"
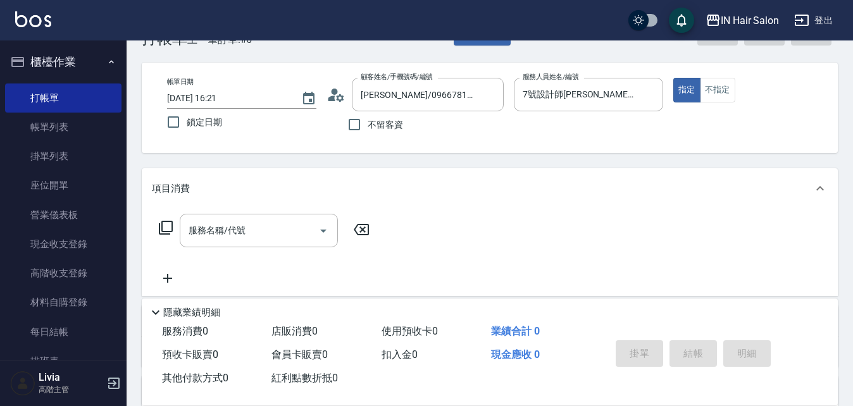
scroll to position [23, 0]
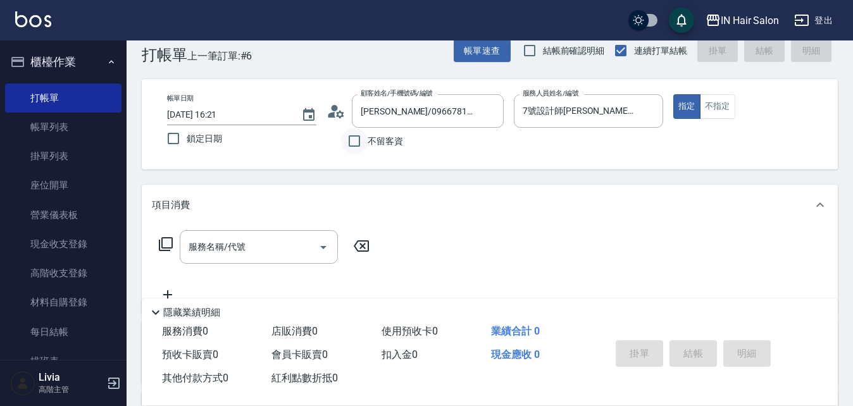
click at [353, 143] on input "不留客資" at bounding box center [354, 141] width 27 height 27
checkbox input "true"
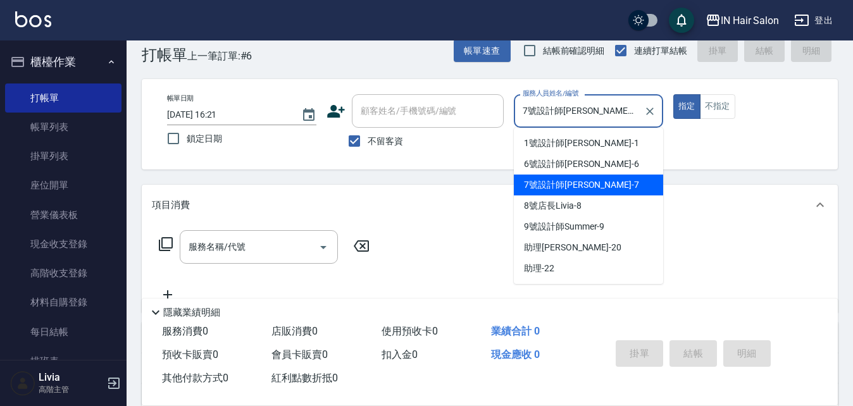
click at [623, 108] on input "7號設計師[PERSON_NAME]-7" at bounding box center [579, 111] width 119 height 22
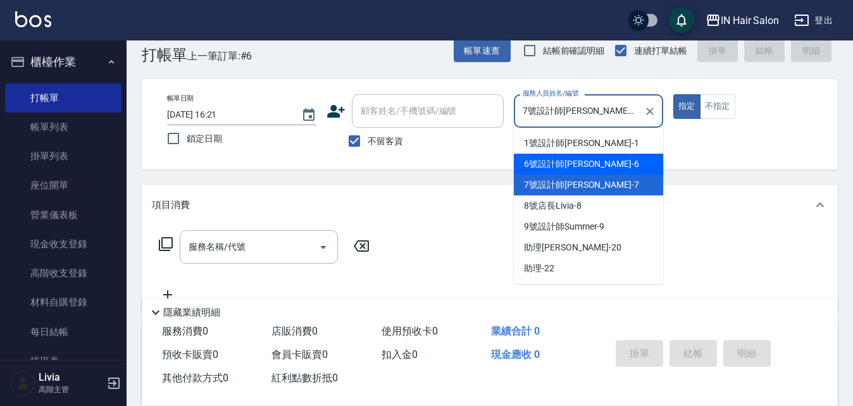
click at [552, 165] on span "6號設計師[PERSON_NAME] -6" at bounding box center [581, 164] width 115 height 13
type input "6號設計師[PERSON_NAME]-6"
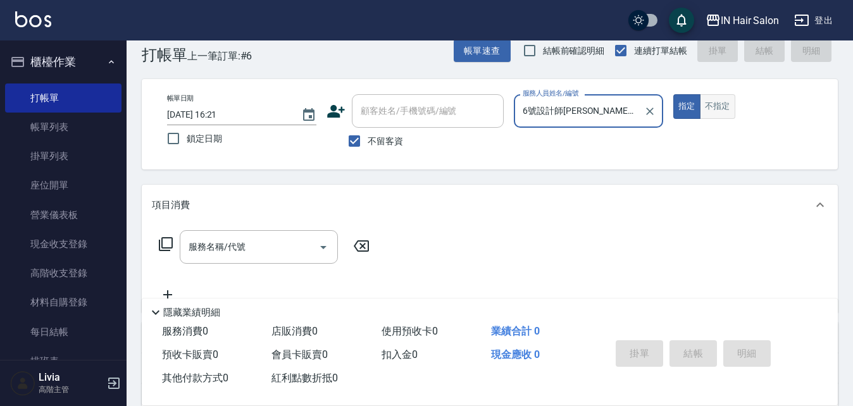
click at [716, 107] on button "不指定" at bounding box center [717, 106] width 35 height 25
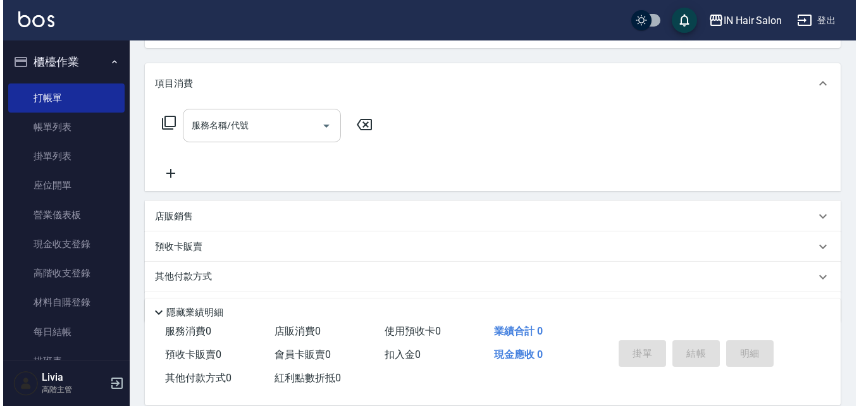
scroll to position [149, 0]
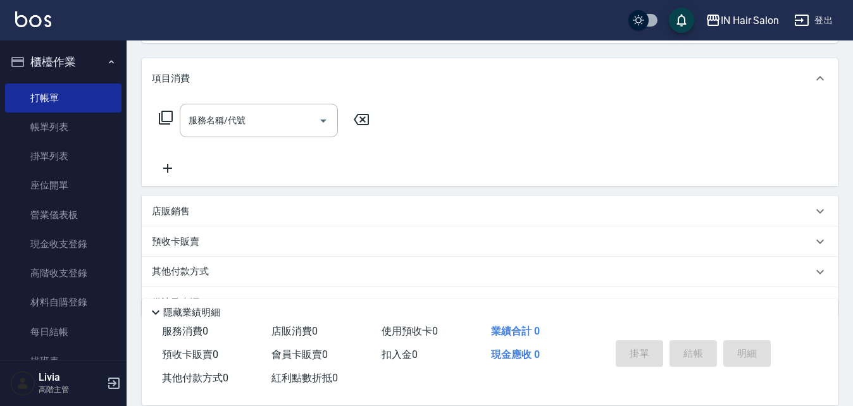
click at [164, 118] on icon at bounding box center [165, 117] width 15 height 15
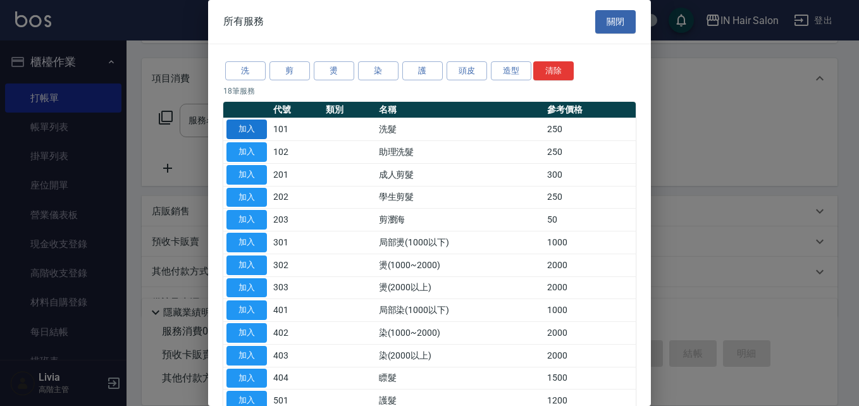
click at [258, 124] on button "加入" at bounding box center [247, 130] width 41 height 20
type input "洗髮(101)"
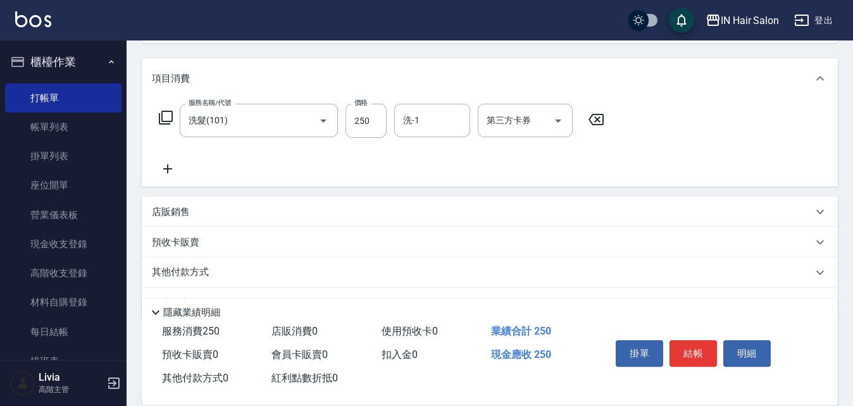
click at [172, 115] on icon at bounding box center [166, 118] width 14 height 14
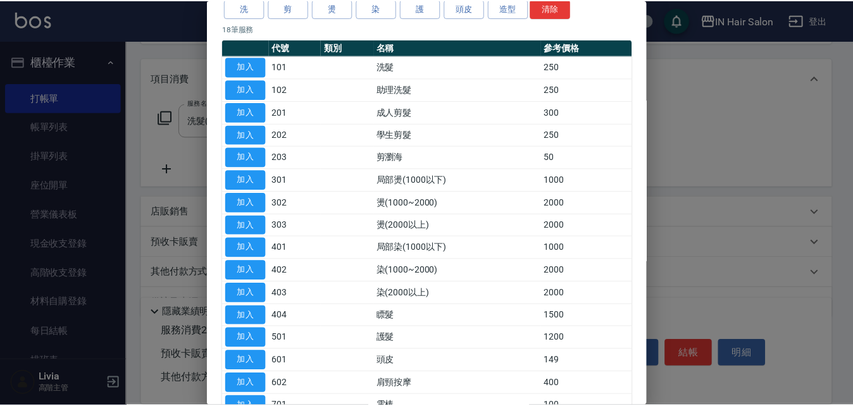
scroll to position [189, 0]
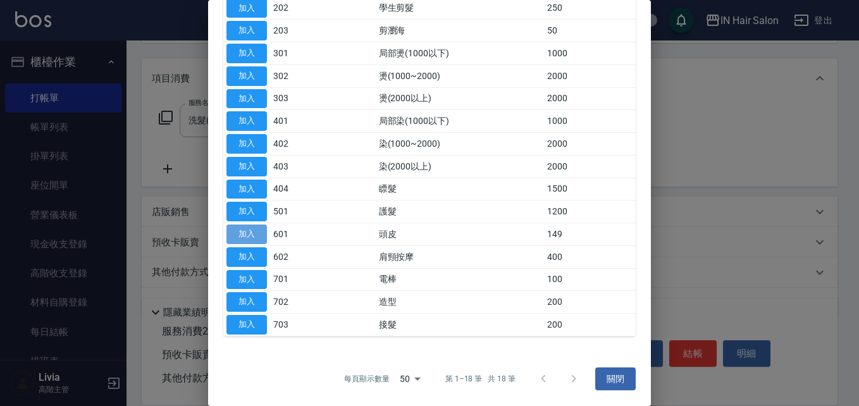
click at [244, 233] on button "加入" at bounding box center [247, 235] width 41 height 20
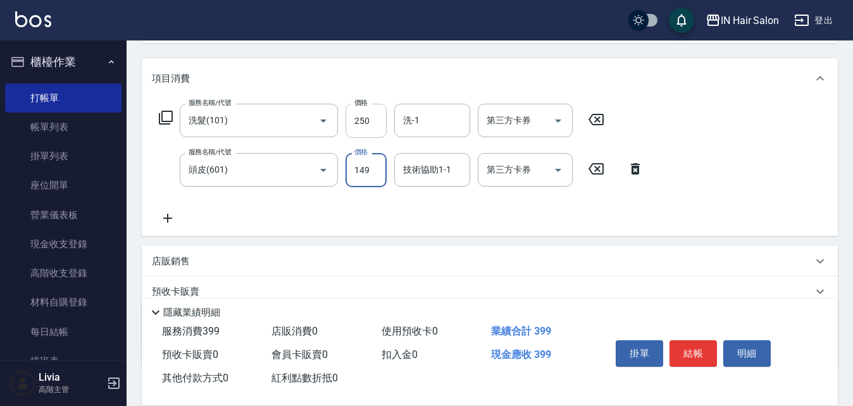
click at [377, 126] on input "250" at bounding box center [366, 121] width 41 height 34
type input "300"
click at [319, 207] on div "服務名稱/代號 洗髮(101) 服務名稱/代號 價格 300 價格 洗-1 洗-1 第三方卡券 第三方卡券 服務名稱/代號 頭皮(601) 服務名稱/代號 價…" at bounding box center [401, 165] width 499 height 122
click at [383, 170] on input "149" at bounding box center [366, 170] width 41 height 34
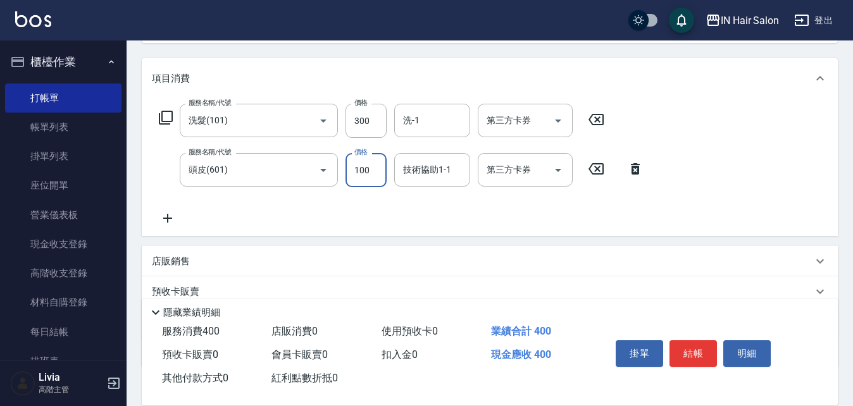
type input "100"
click at [303, 209] on div "服務名稱/代號 洗髮(101) 服務名稱/代號 價格 300 價格 洗-1 洗-1 第三方卡券 第三方卡券 服務名稱/代號 頭皮(601) 服務名稱/代號 價…" at bounding box center [401, 165] width 499 height 122
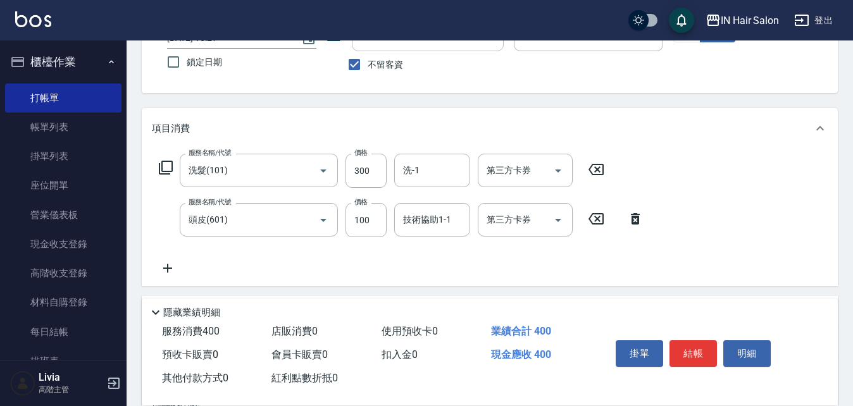
scroll to position [0, 0]
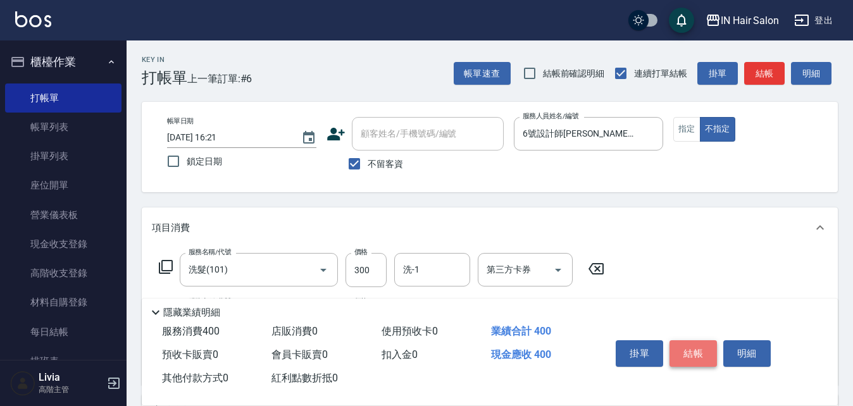
click at [698, 344] on button "結帳" at bounding box center [693, 353] width 47 height 27
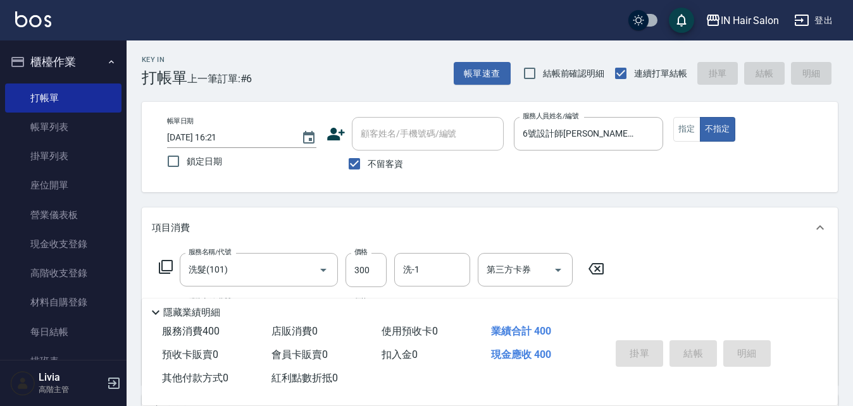
type input "[DATE] 16:52"
